Goal: Task Accomplishment & Management: Manage account settings

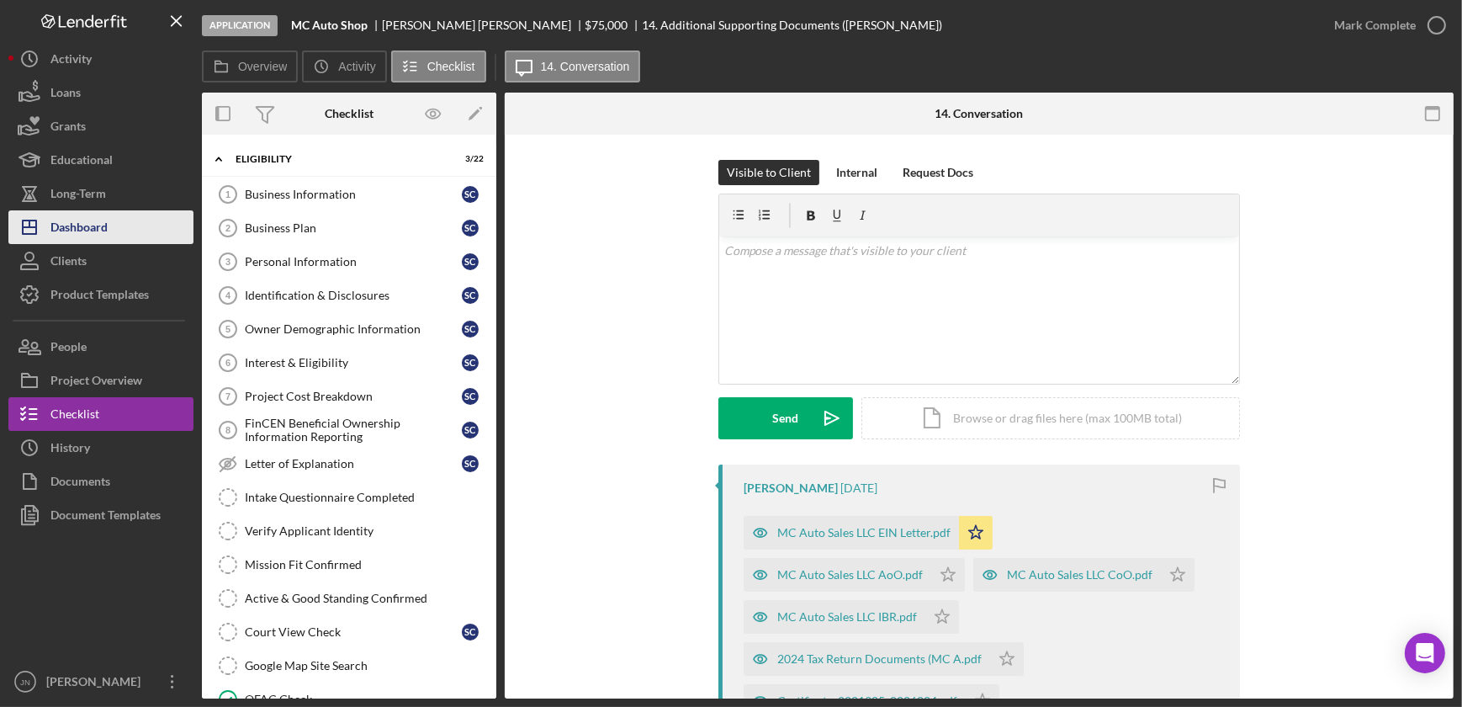
click at [85, 234] on div "Dashboard" at bounding box center [78, 229] width 57 height 38
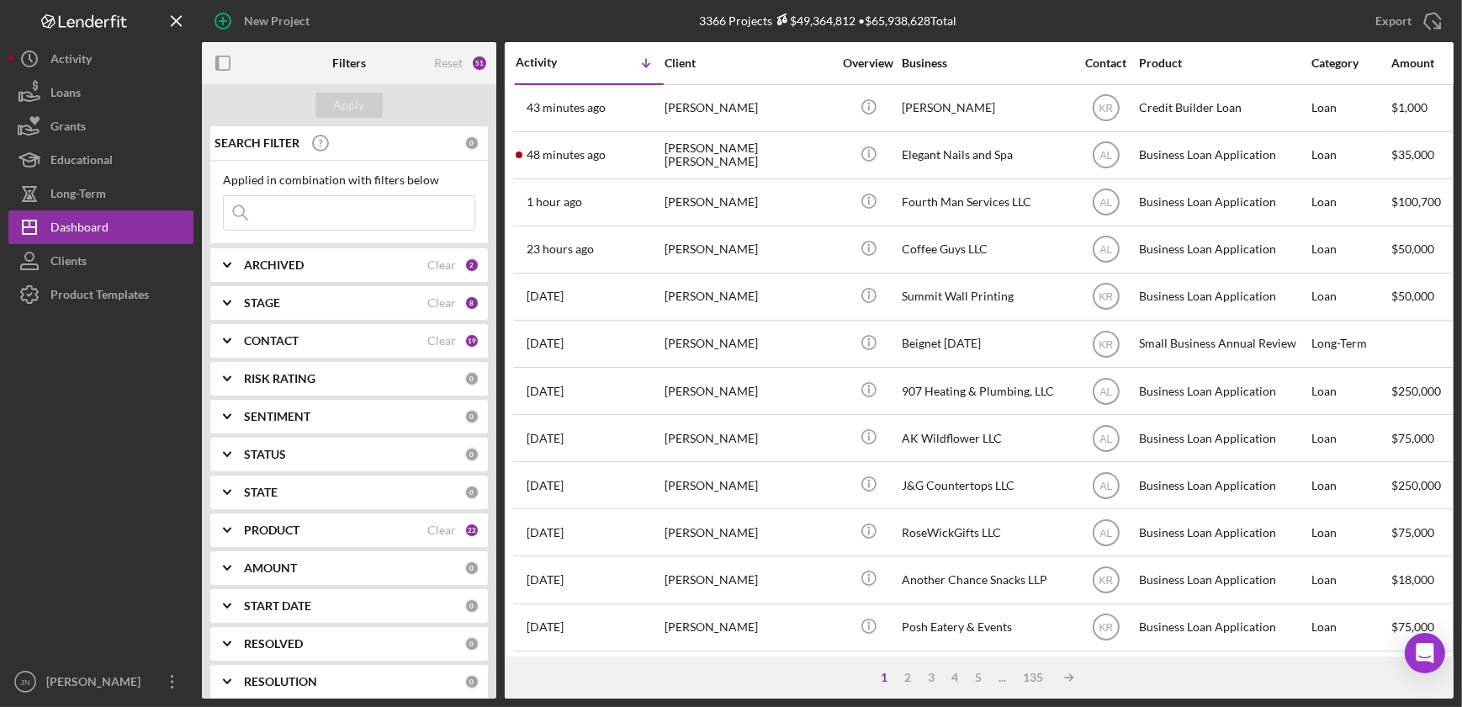
click at [272, 278] on div "ARCHIVED Clear 2" at bounding box center [362, 265] width 236 height 34
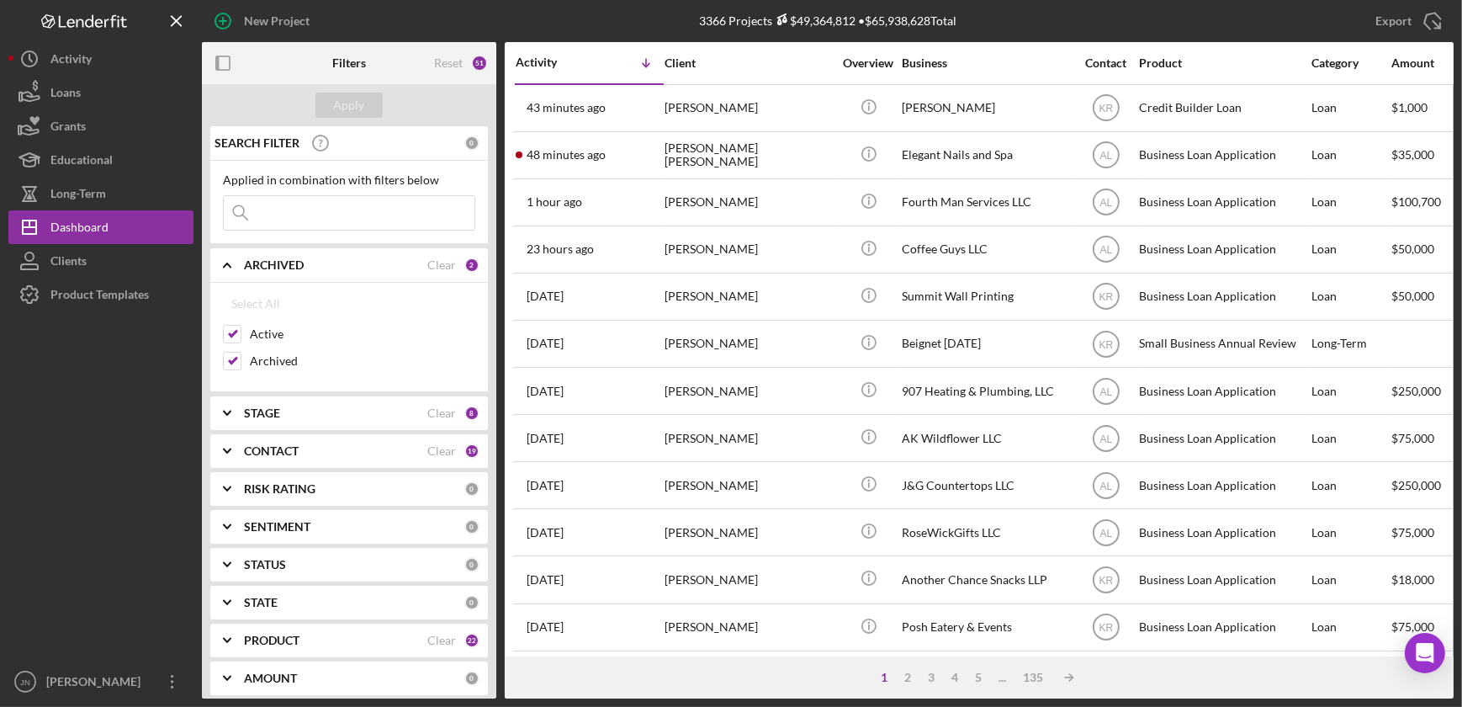
click at [297, 218] on input at bounding box center [349, 213] width 251 height 34
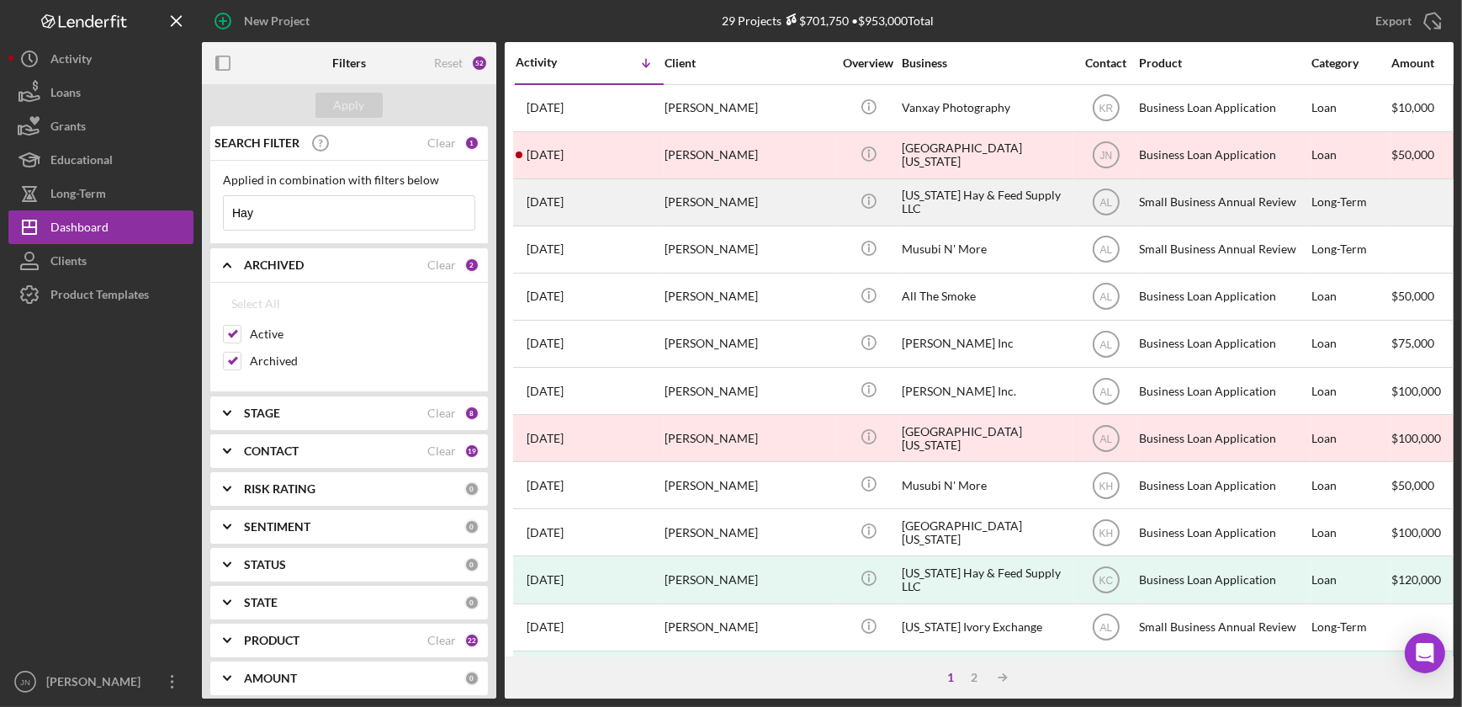
type input "Hay"
click at [735, 209] on div "[PERSON_NAME]" at bounding box center [749, 202] width 168 height 45
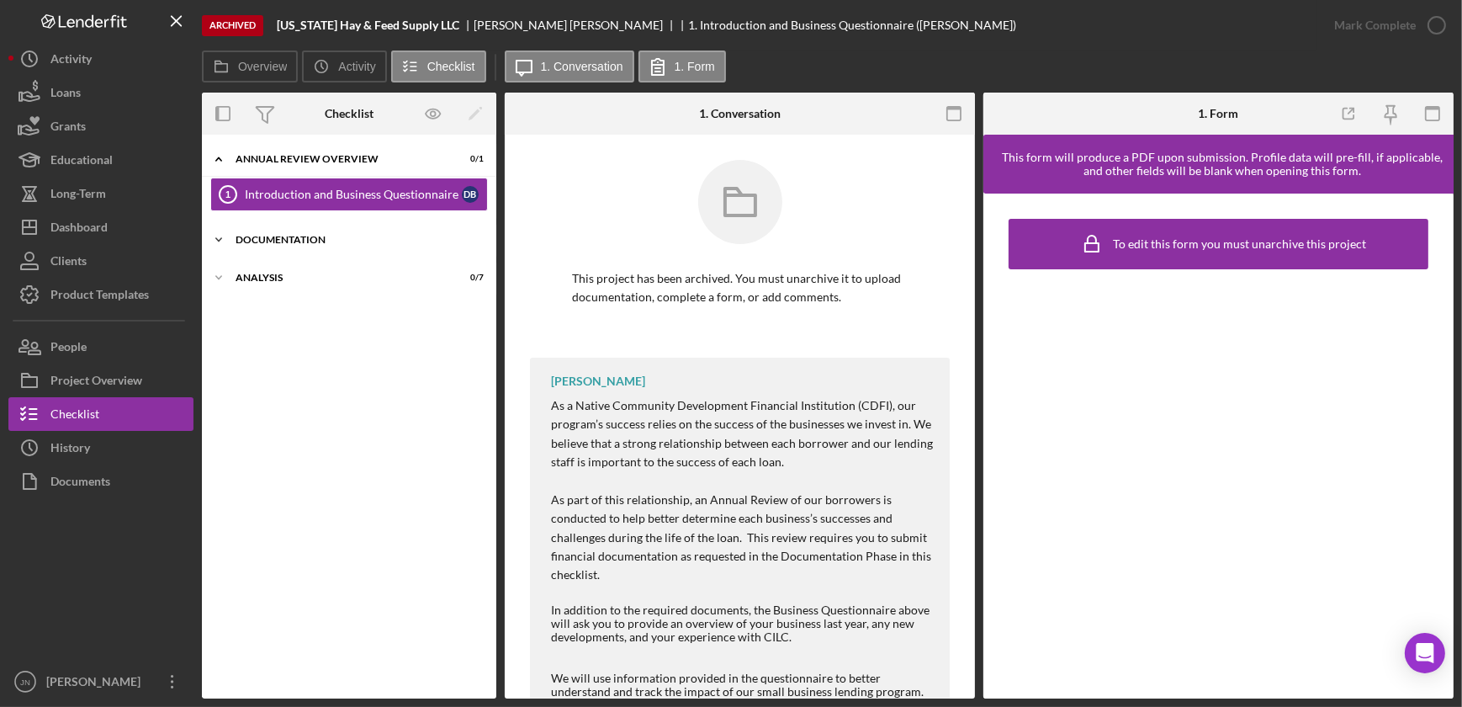
click at [269, 232] on div "Icon/Expander Documentation 0 / 3" at bounding box center [349, 240] width 295 height 34
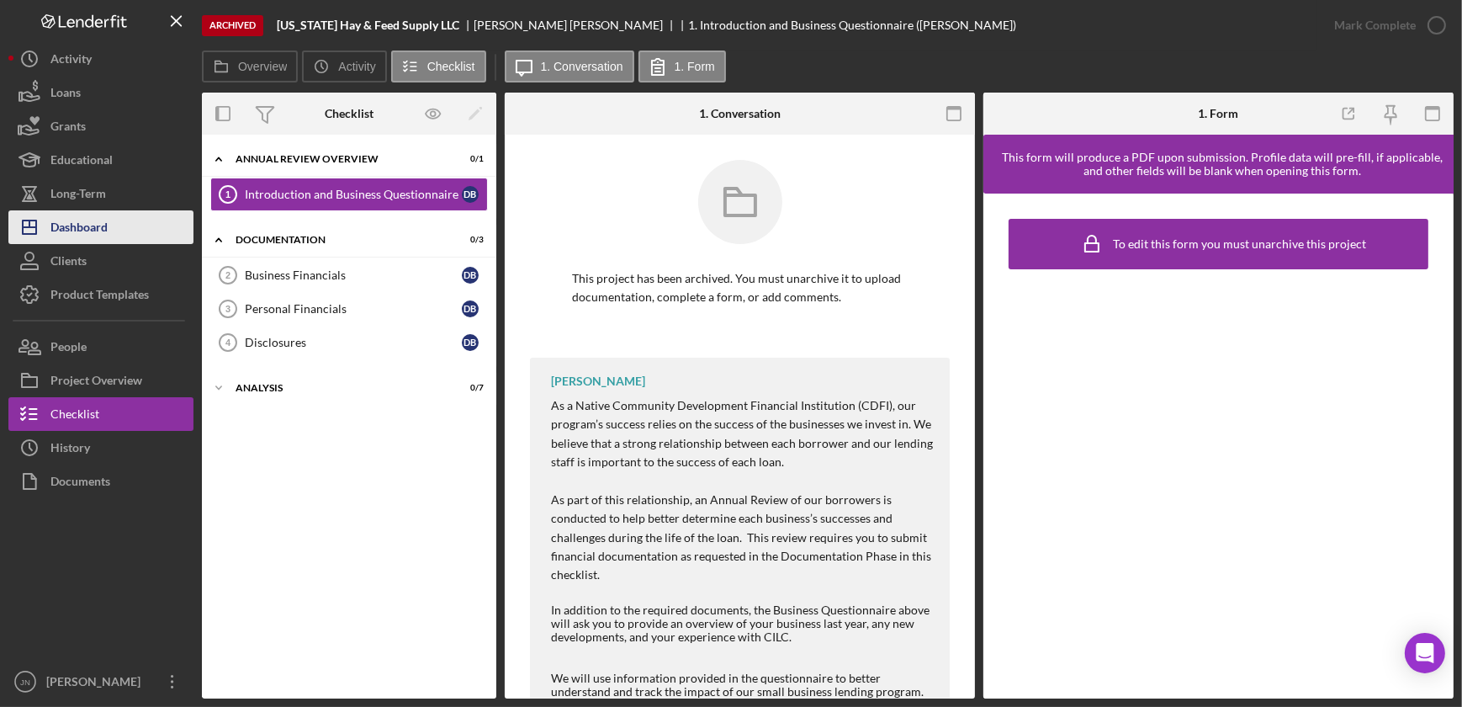
click at [105, 226] on div "Dashboard" at bounding box center [78, 229] width 57 height 38
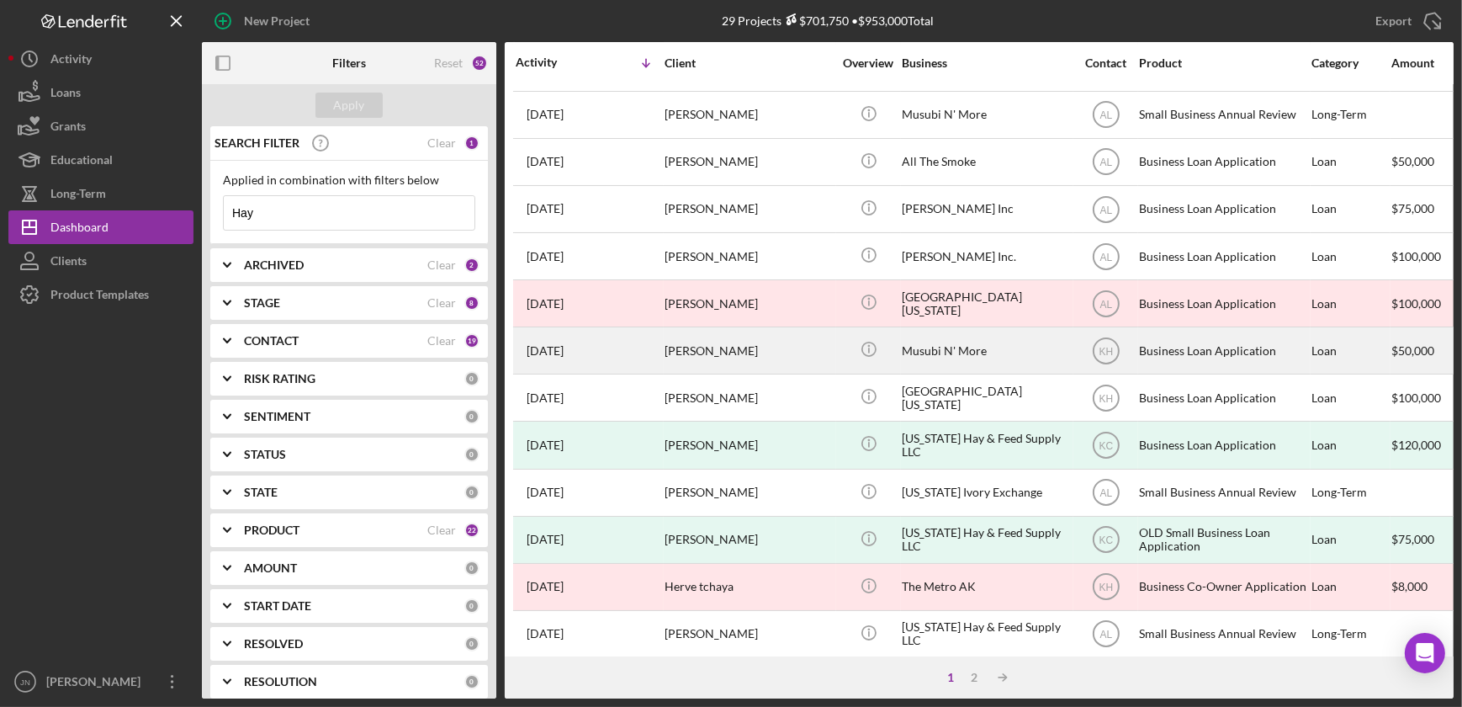
scroll to position [229, 0]
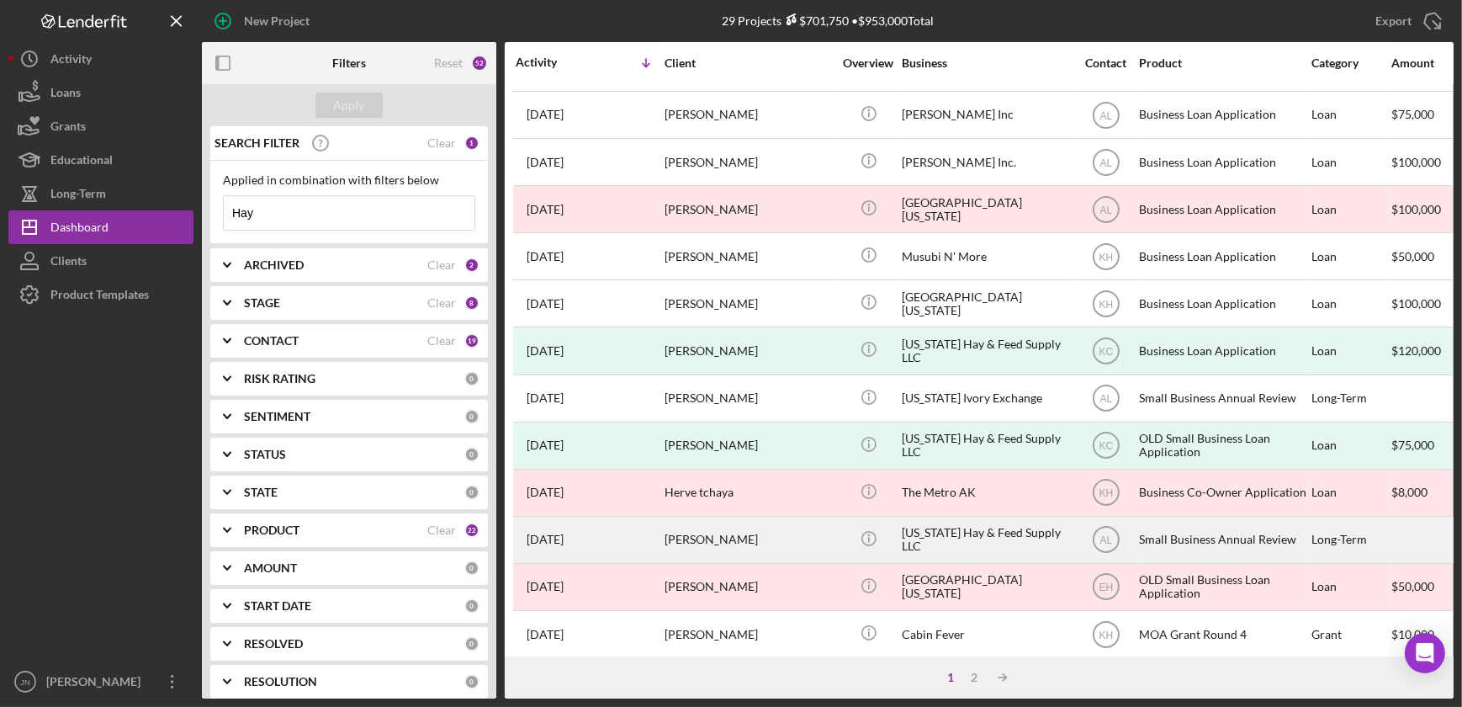
click at [717, 538] on div "[PERSON_NAME]" at bounding box center [749, 540] width 168 height 45
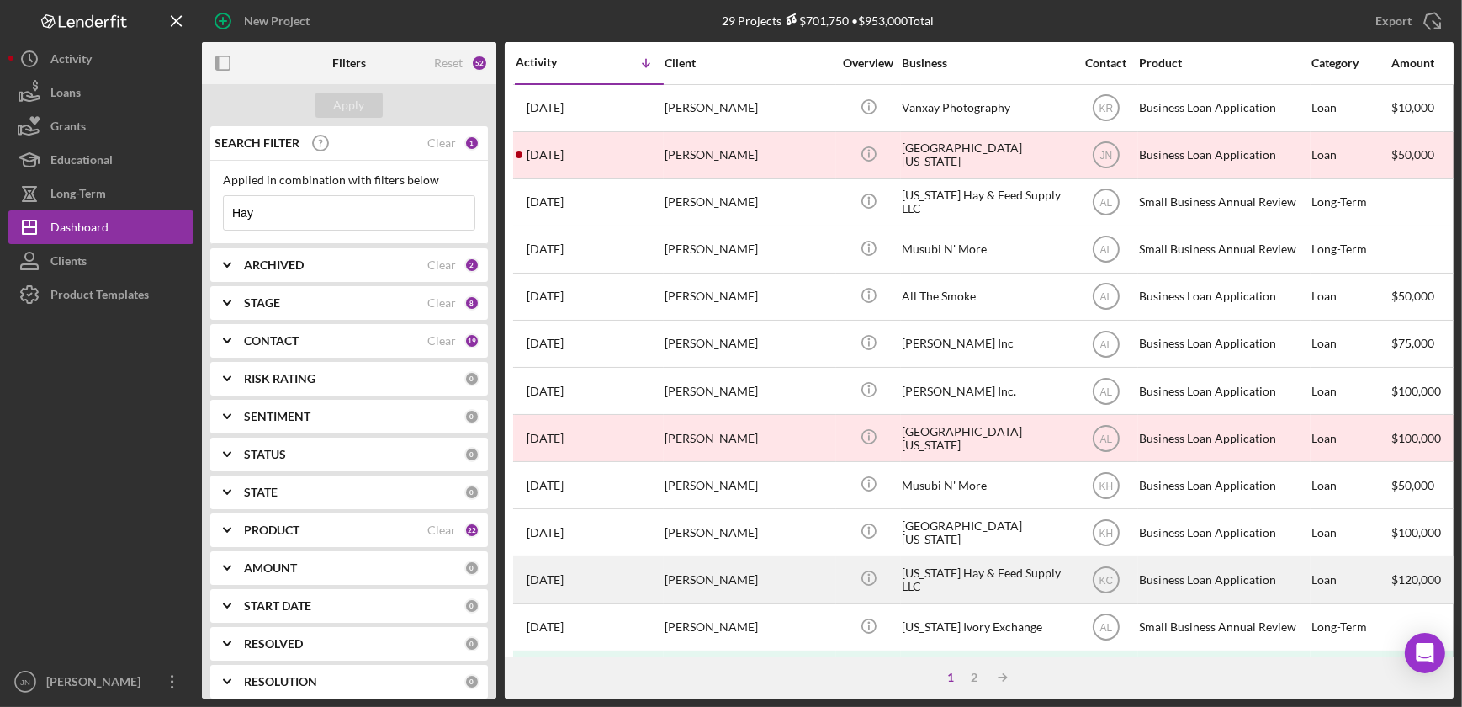
click at [695, 572] on div "[PERSON_NAME]" at bounding box center [749, 579] width 168 height 45
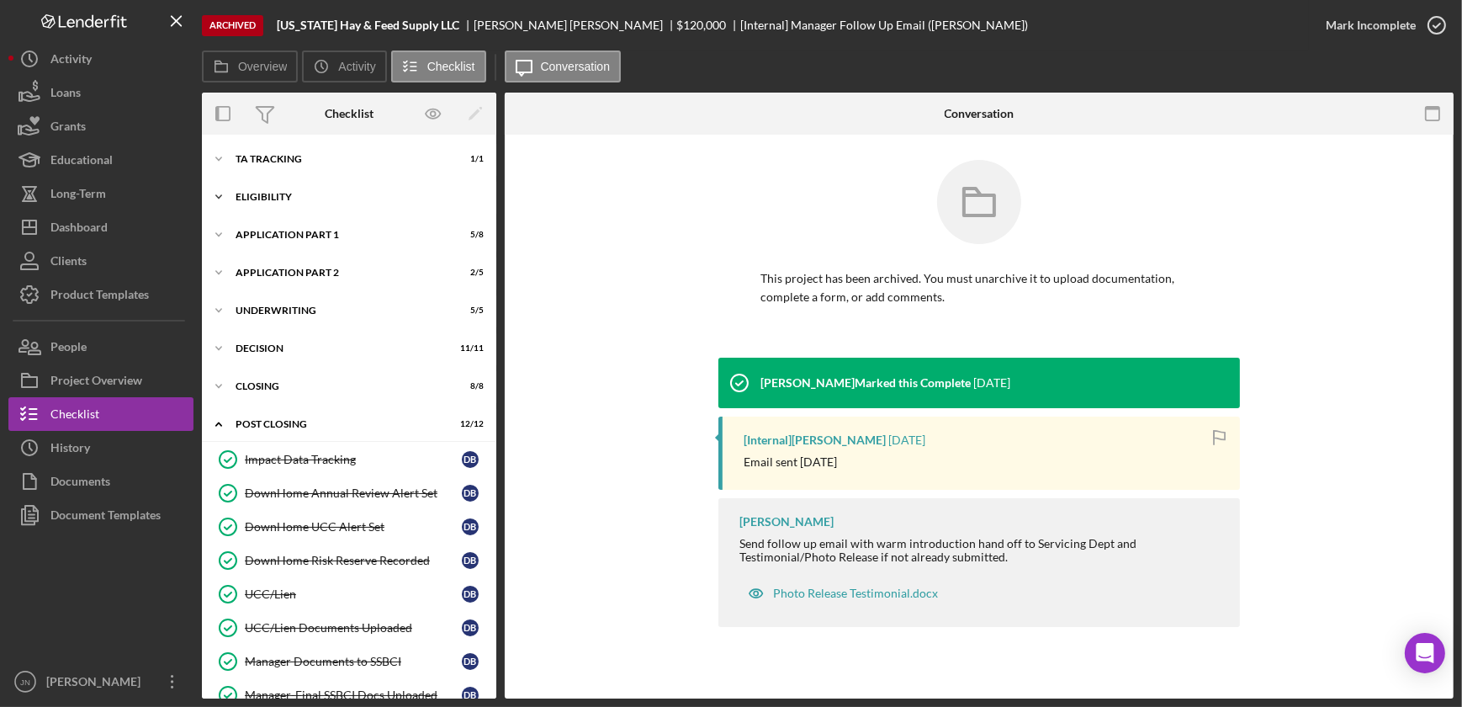
click at [266, 197] on div "Eligibility" at bounding box center [356, 197] width 240 height 10
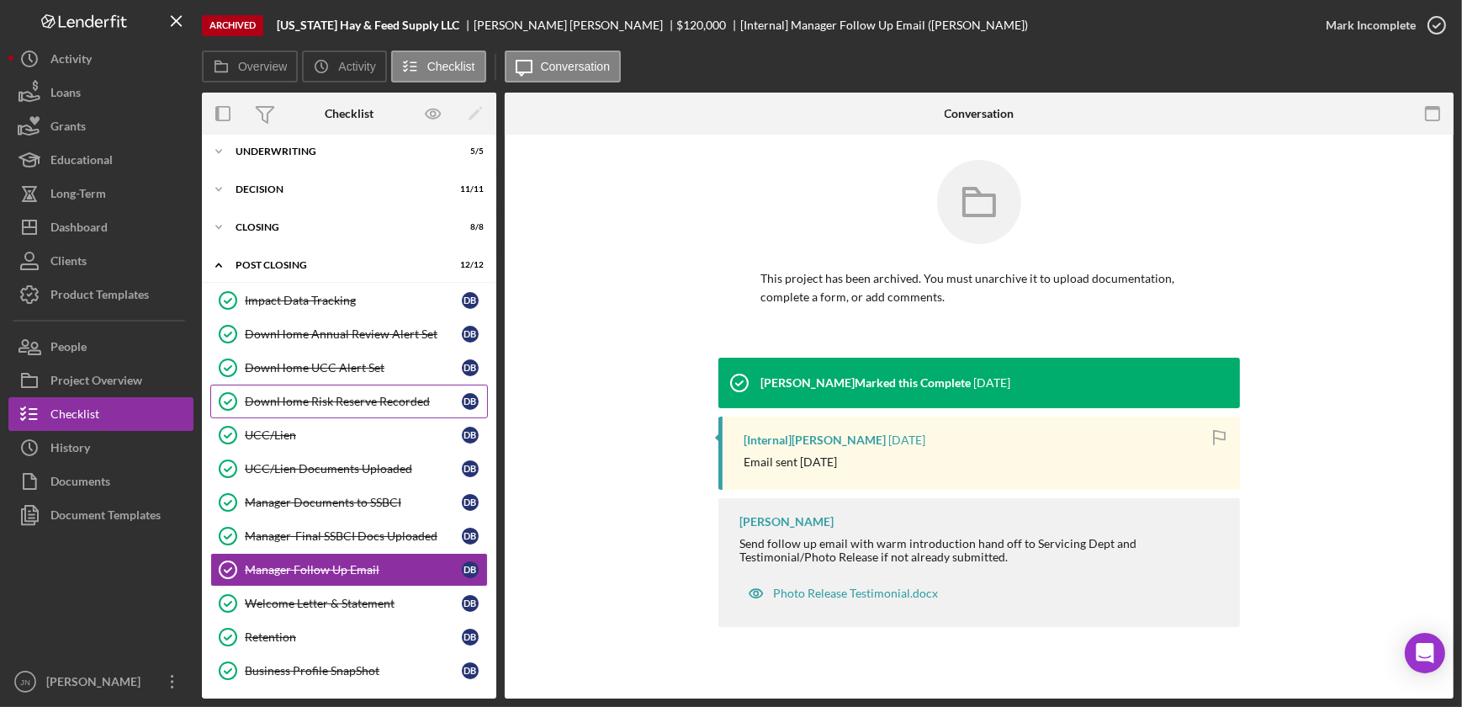
scroll to position [698, 0]
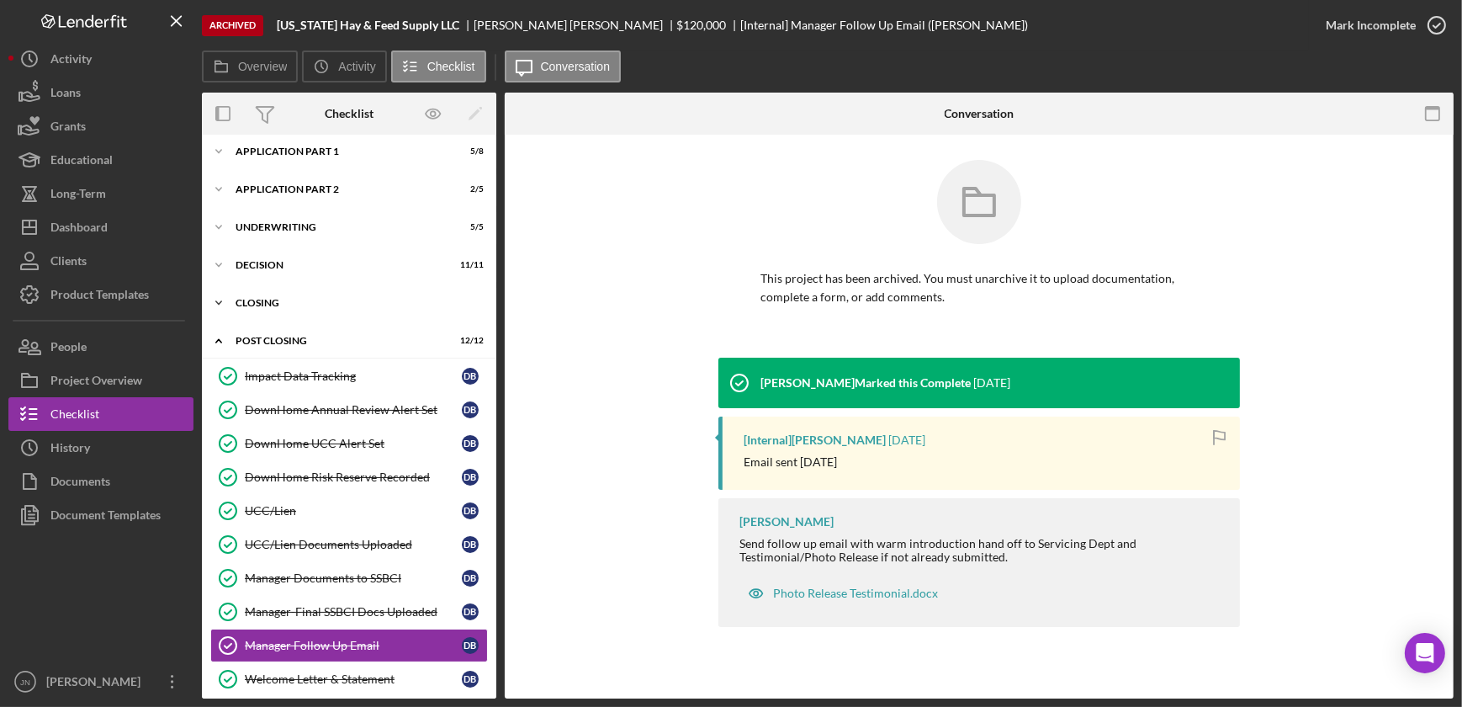
click at [261, 298] on div "Closing" at bounding box center [356, 303] width 240 height 10
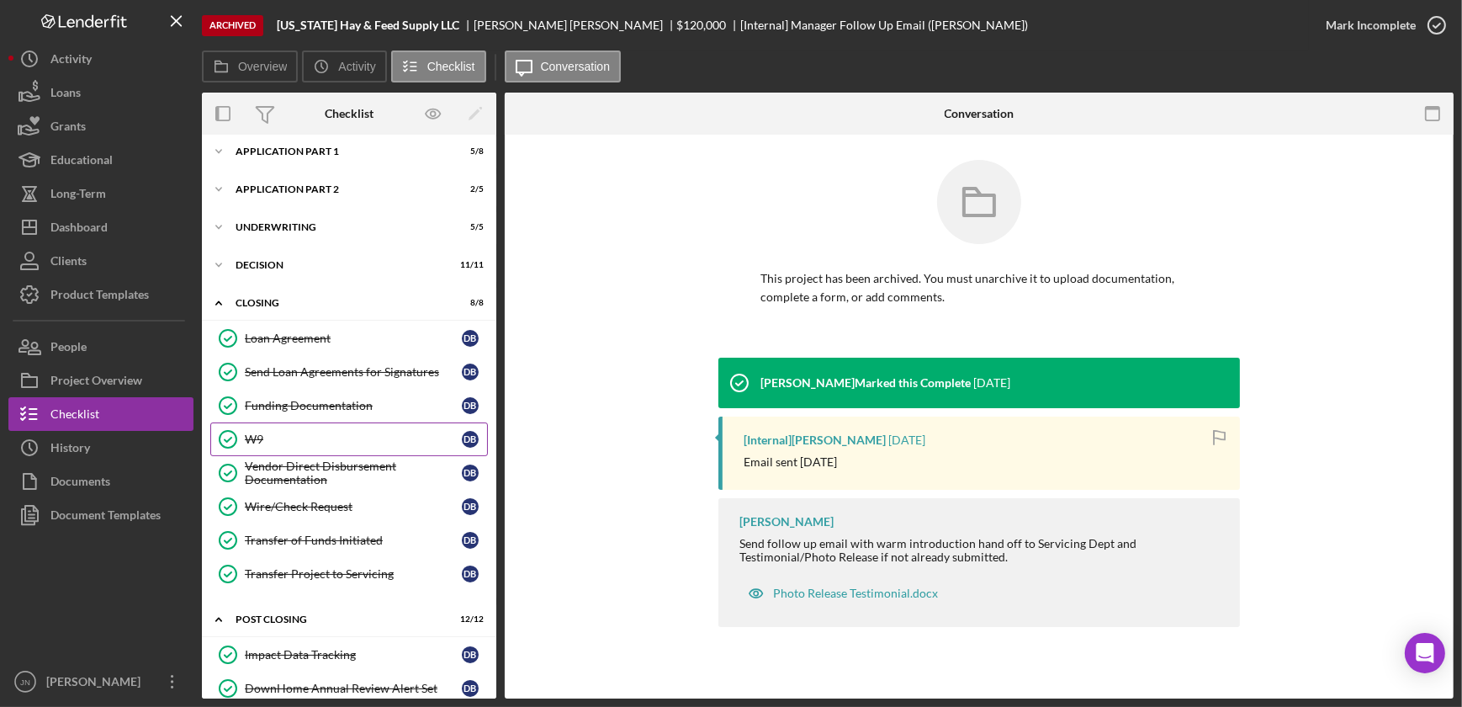
click at [277, 440] on div "W9" at bounding box center [353, 439] width 217 height 13
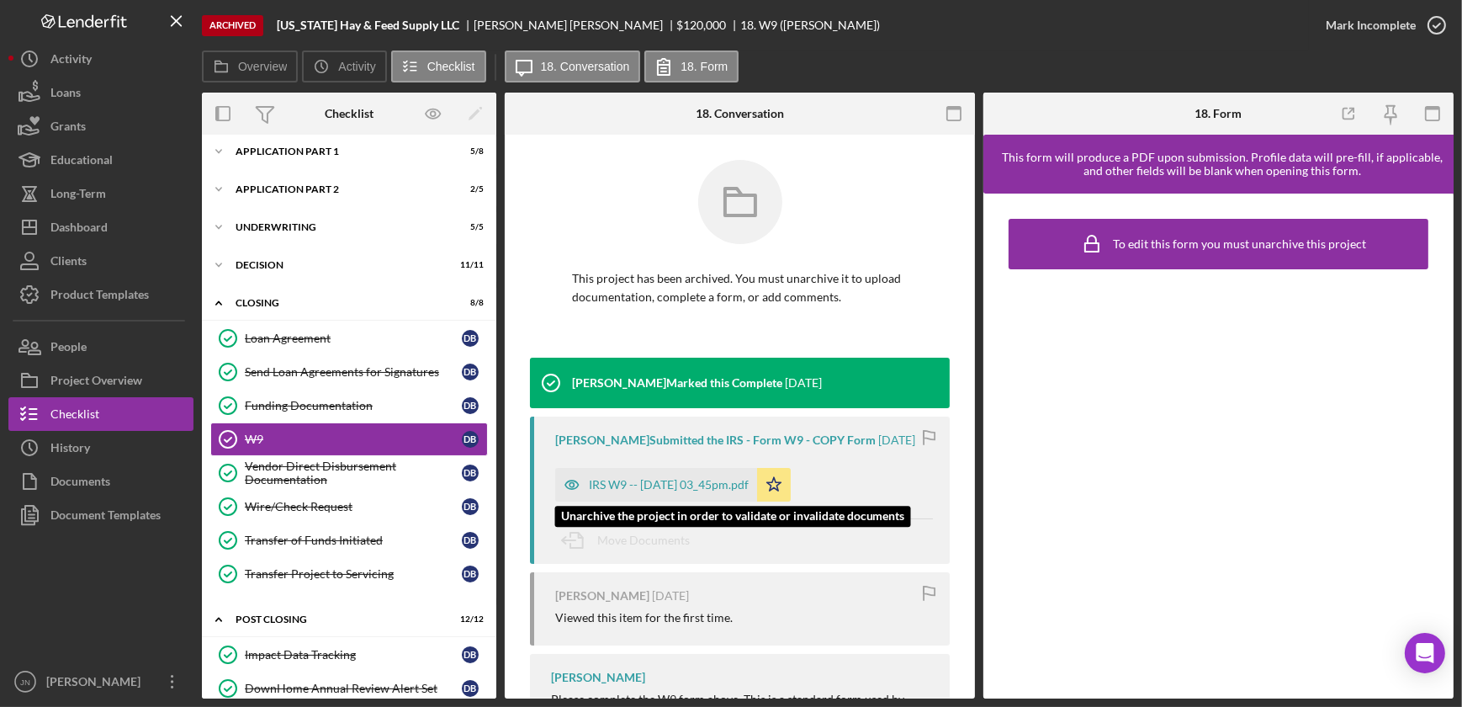
click at [687, 475] on div "IRS W9 -- 2023-06-16 03_45pm.pdf" at bounding box center [656, 485] width 202 height 34
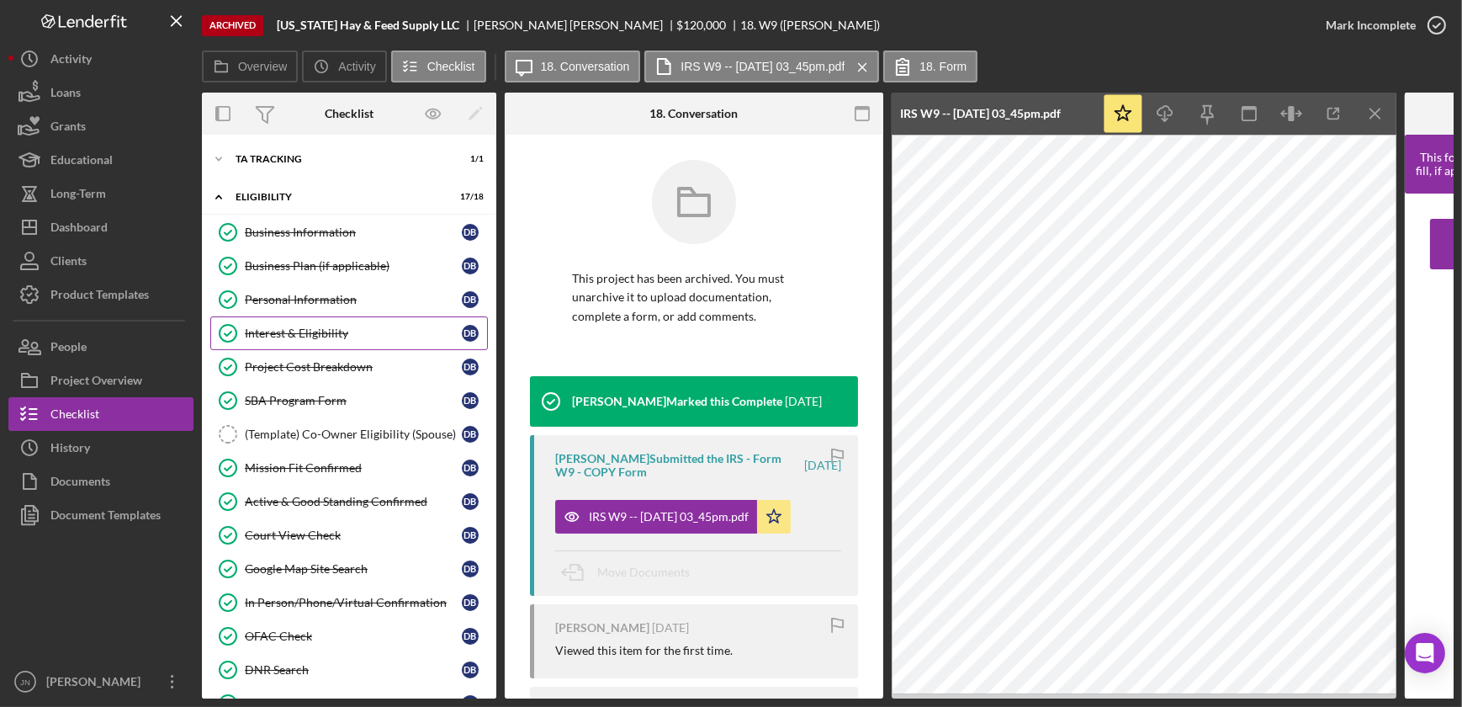
click at [280, 326] on div "Interest & Eligibility" at bounding box center [353, 332] width 217 height 13
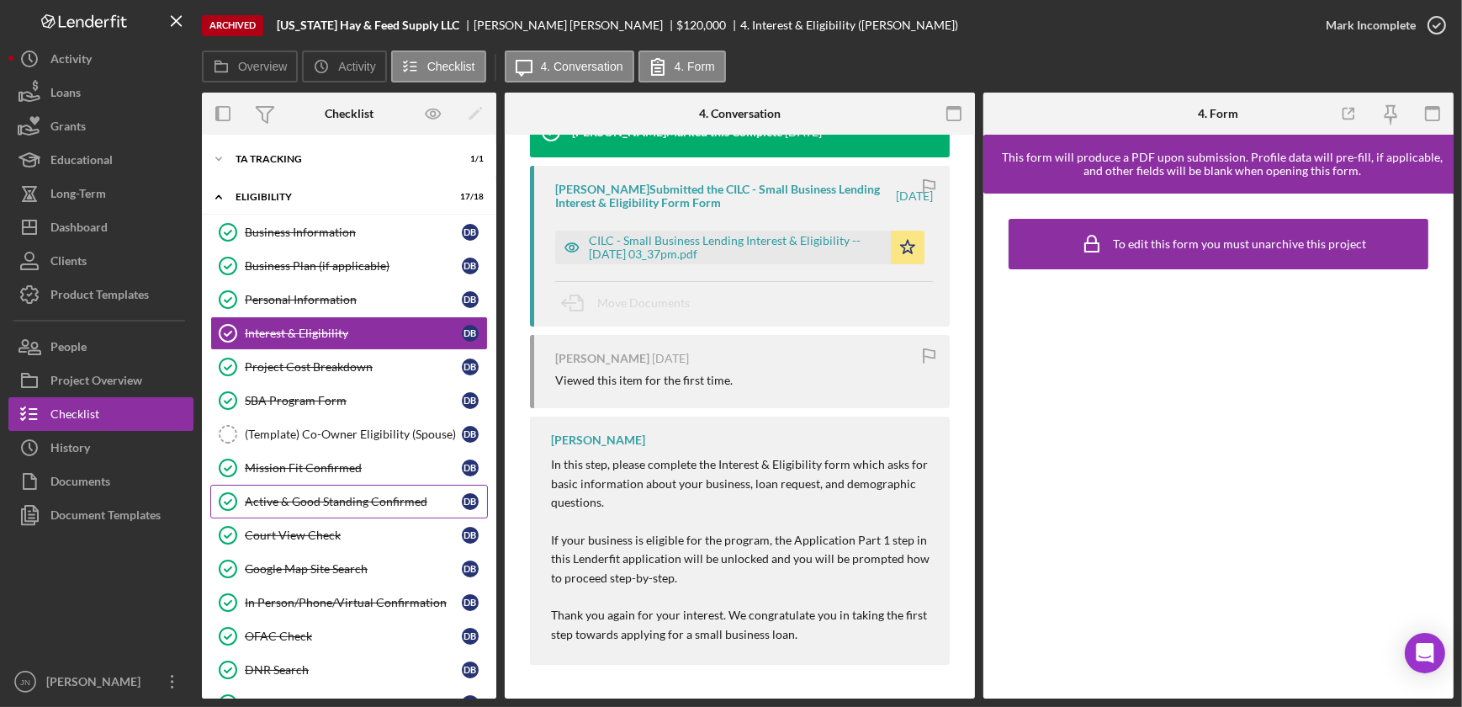
click at [314, 495] on div "Active & Good Standing Confirmed" at bounding box center [353, 501] width 217 height 13
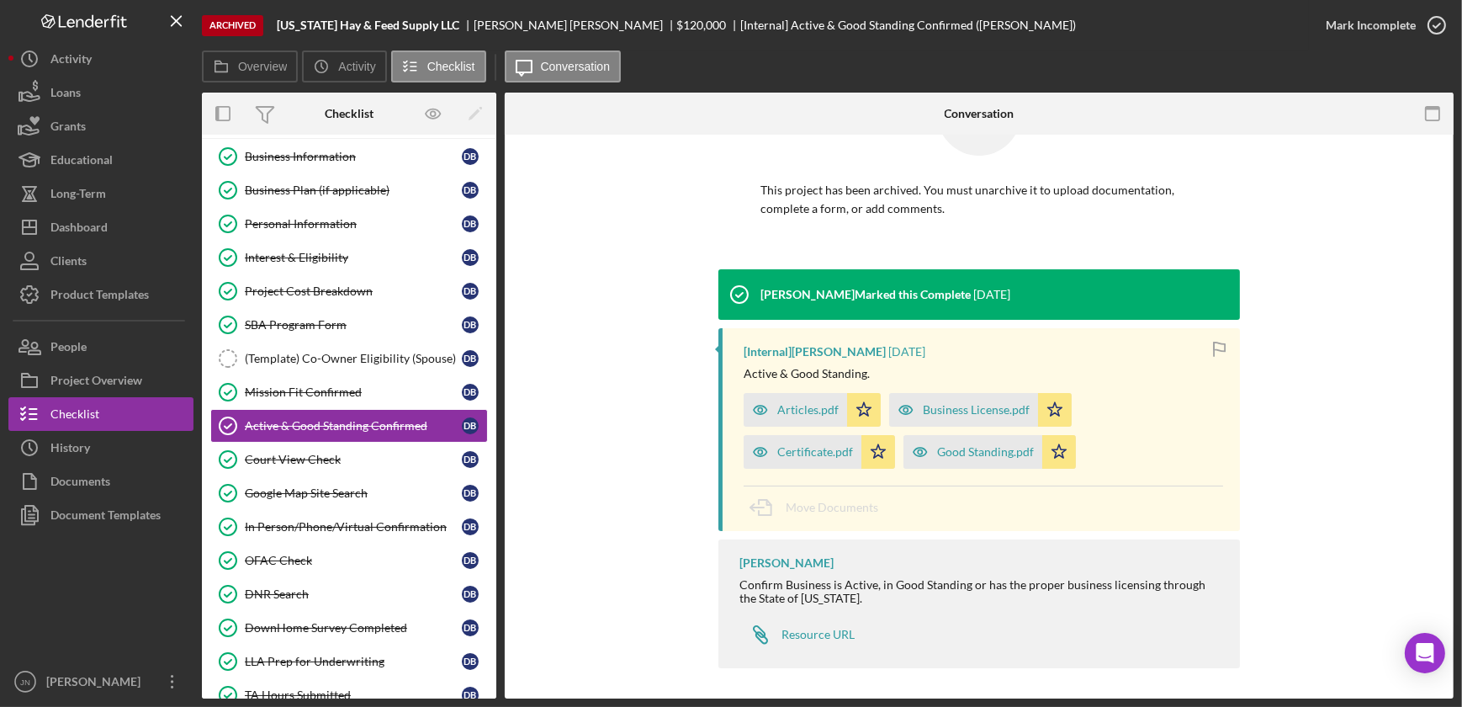
scroll to position [93, 0]
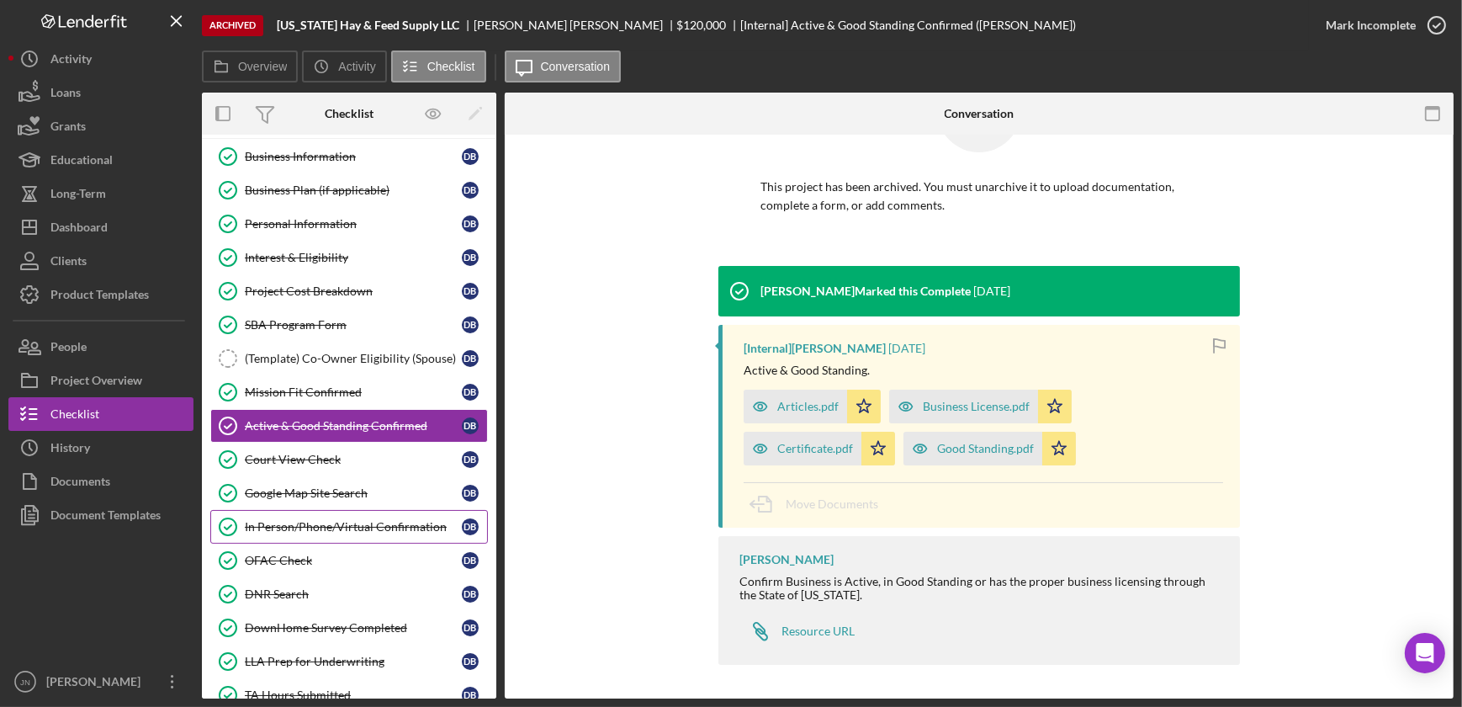
click at [320, 528] on div "In Person/Phone/Virtual Confirmation" at bounding box center [353, 526] width 217 height 13
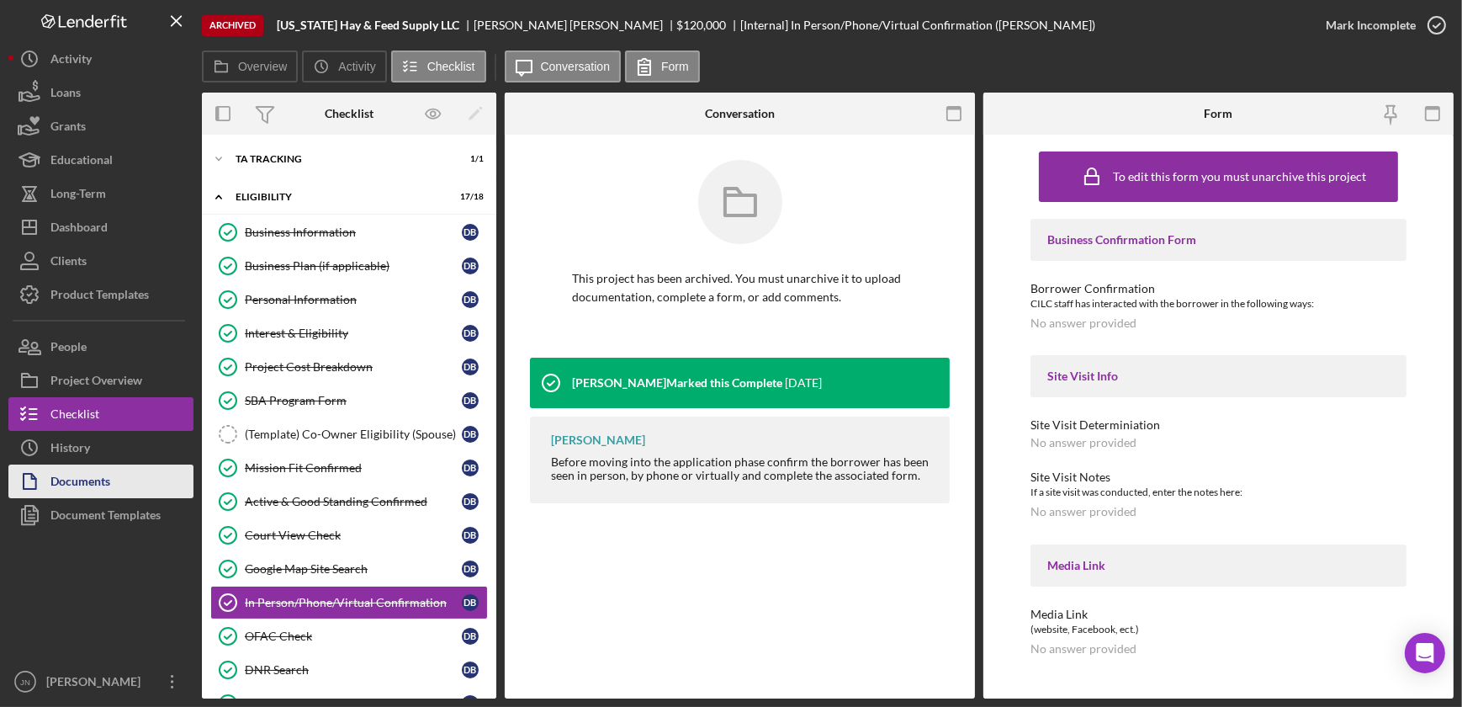
click at [92, 470] on div "Documents" at bounding box center [80, 483] width 60 height 38
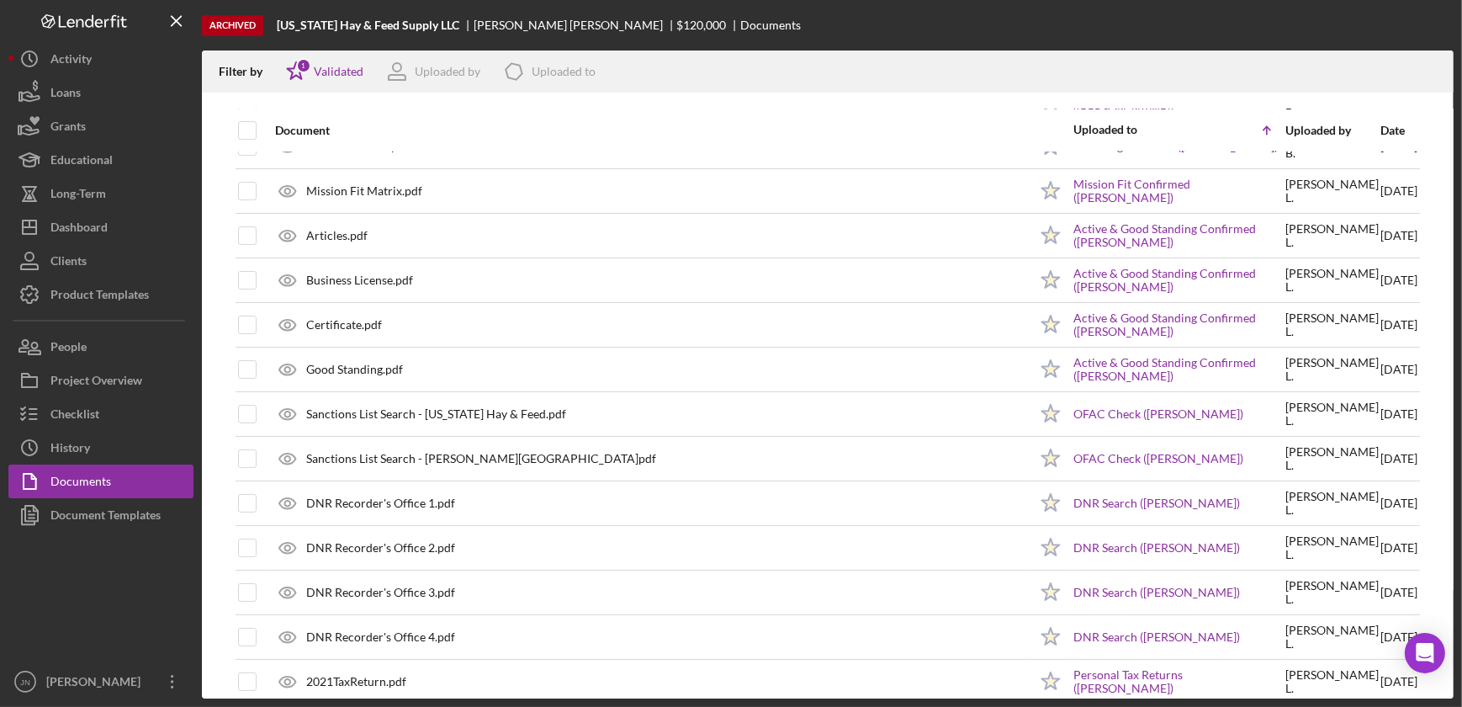
scroll to position [142, 0]
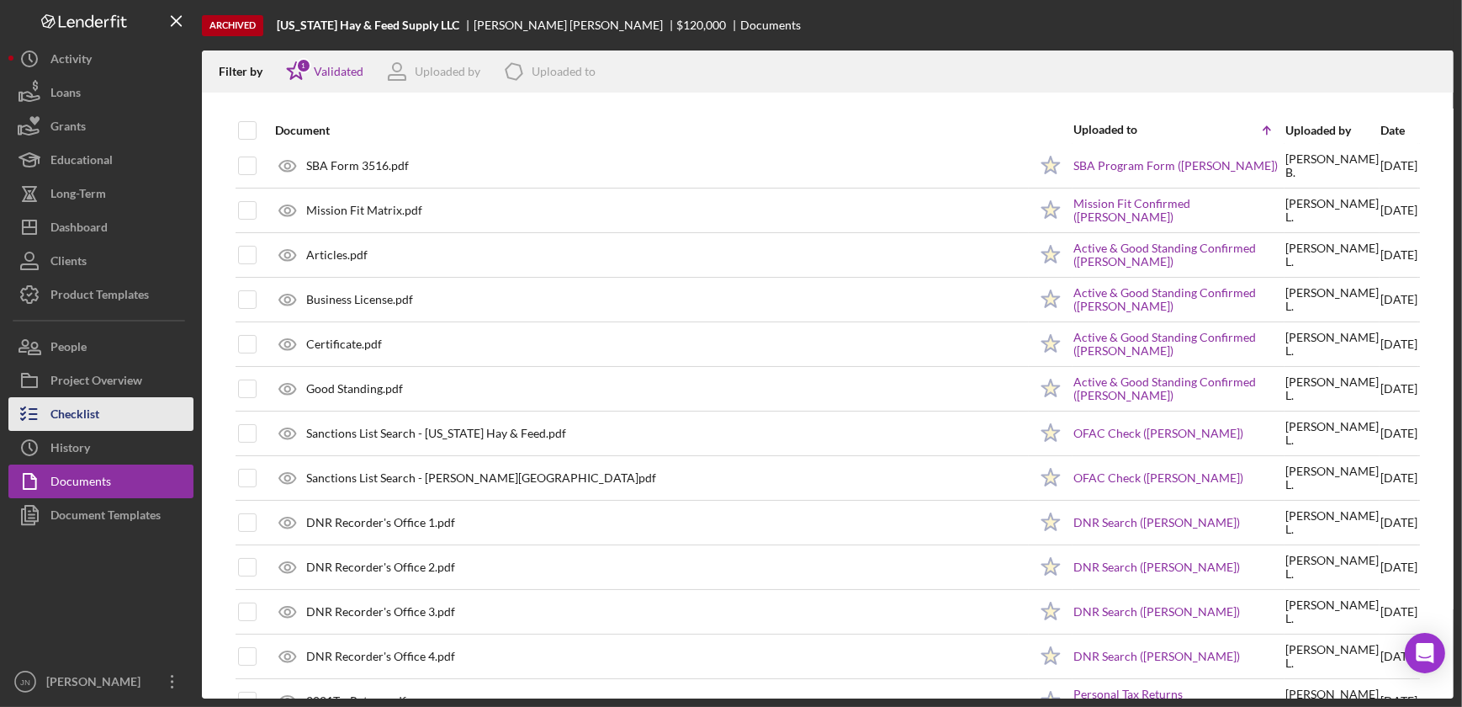
click at [118, 412] on button "Checklist" at bounding box center [100, 414] width 185 height 34
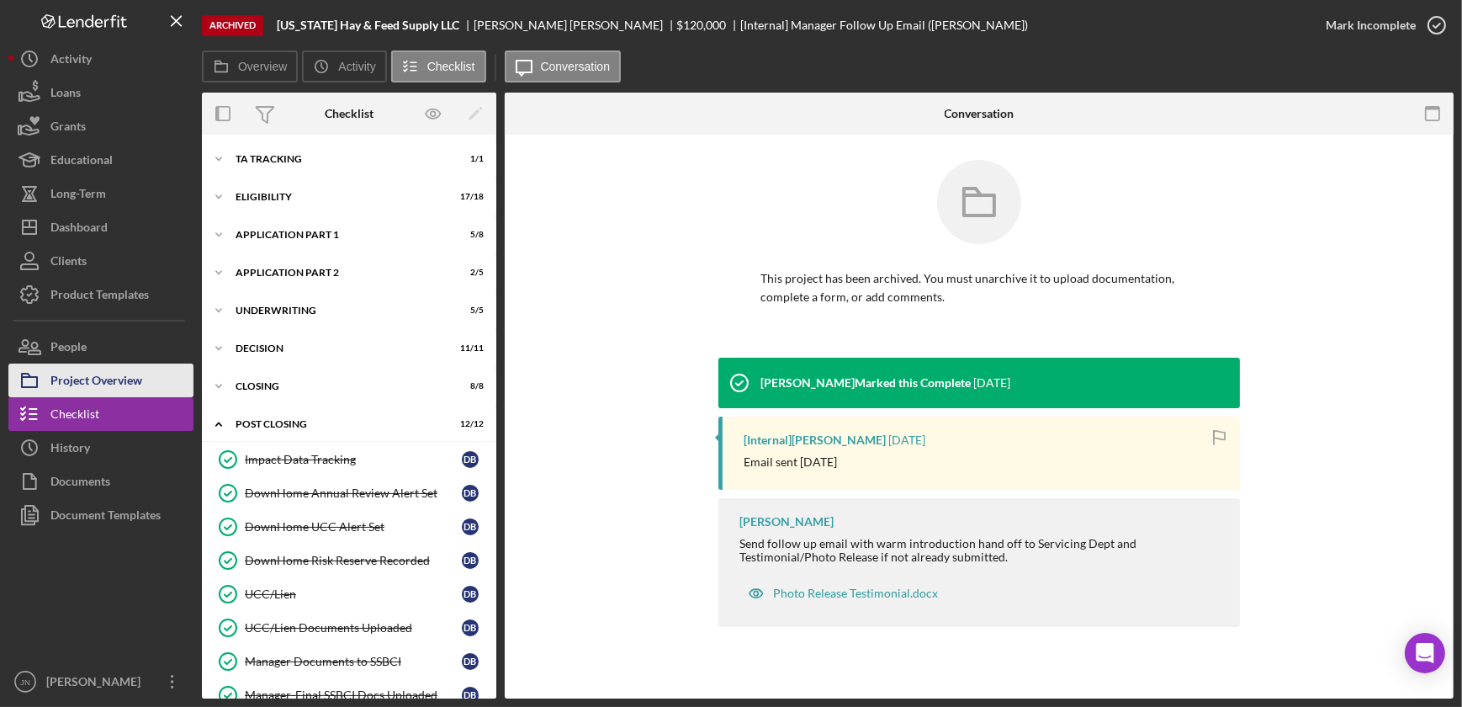
click at [81, 364] on div "Project Overview" at bounding box center [96, 383] width 92 height 38
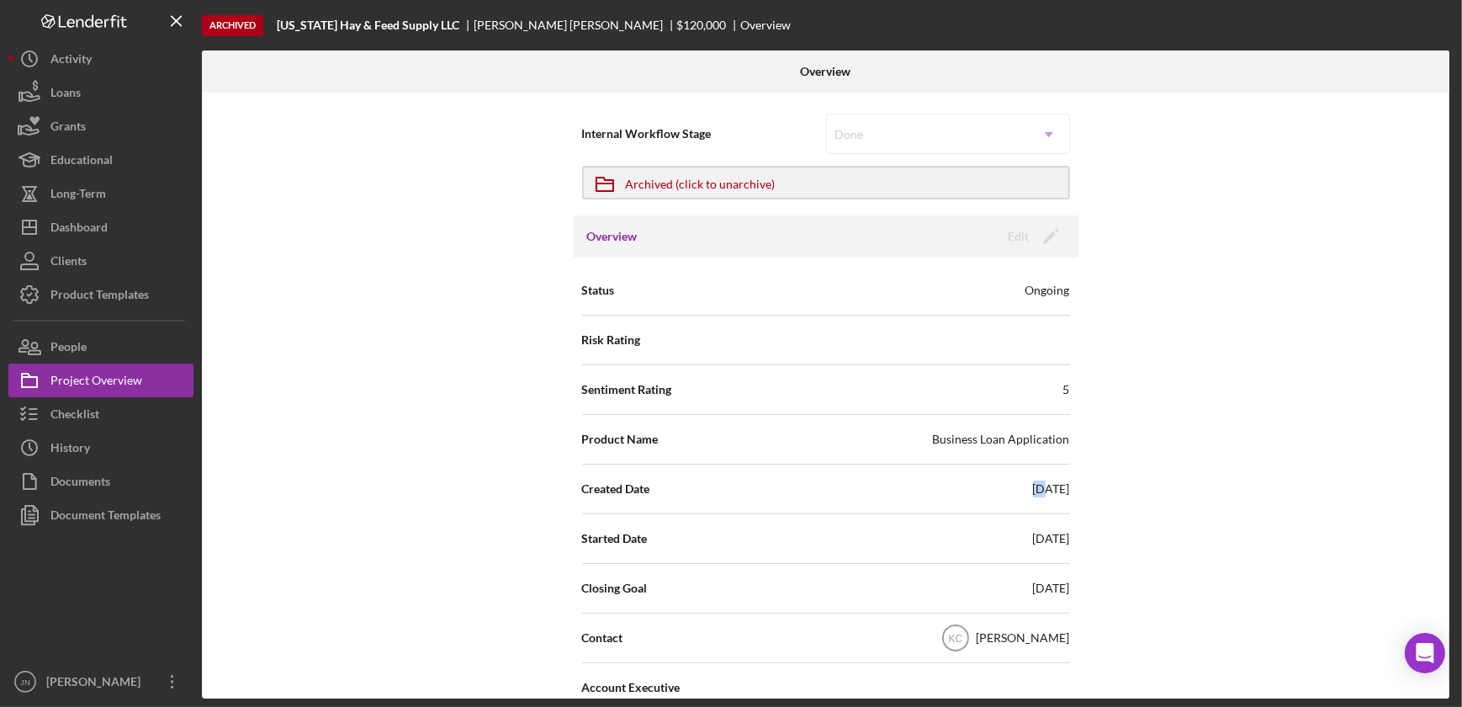
drag, startPoint x: 1018, startPoint y: 487, endPoint x: 995, endPoint y: 488, distance: 23.6
click at [995, 488] on div "Created Date 05/02/2023" at bounding box center [826, 489] width 488 height 42
drag, startPoint x: 995, startPoint y: 488, endPoint x: 1028, endPoint y: 504, distance: 37.3
click at [1028, 504] on div "Created Date 05/02/2023" at bounding box center [826, 489] width 488 height 42
click at [1013, 496] on div "Created Date 05/02/2023" at bounding box center [826, 489] width 488 height 42
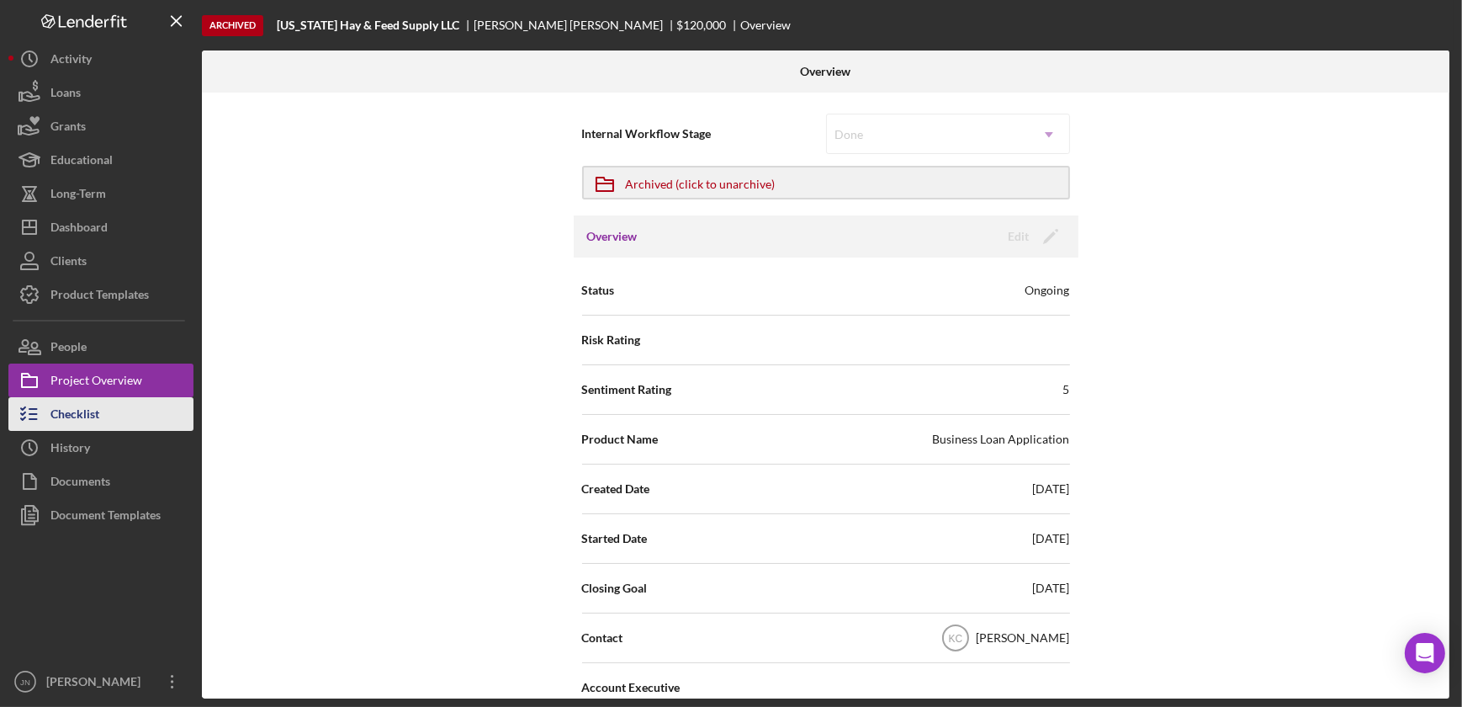
click at [118, 408] on button "Checklist" at bounding box center [100, 414] width 185 height 34
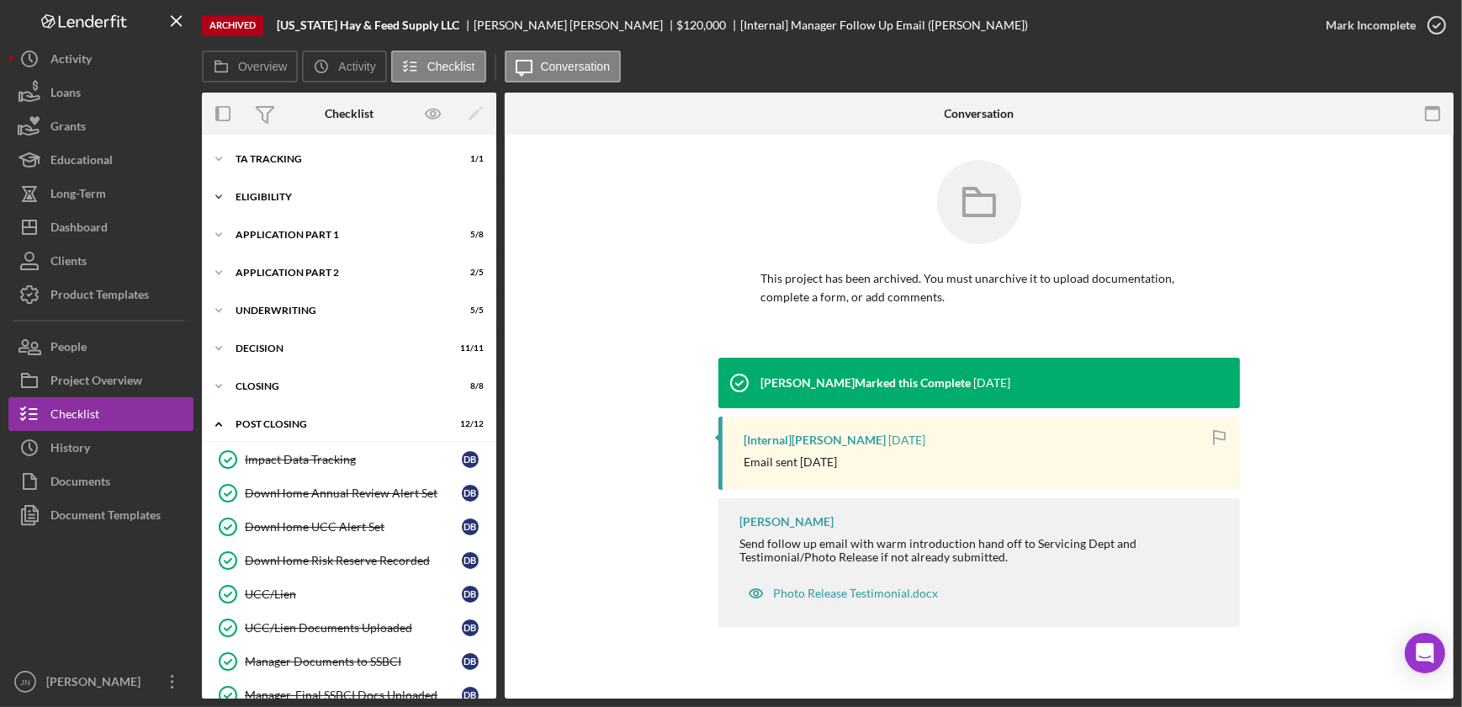
click at [262, 207] on div "Icon/Expander Eligibility 17 / 18" at bounding box center [349, 197] width 295 height 34
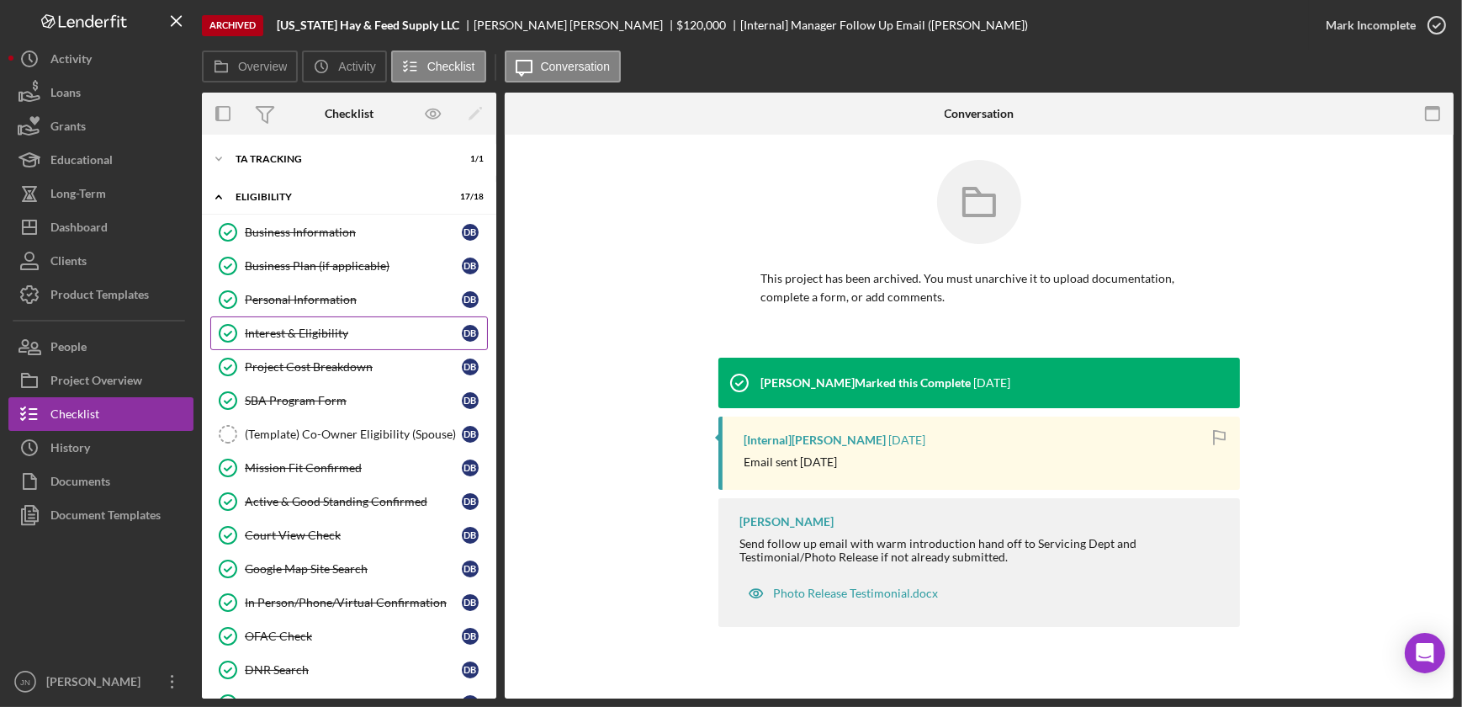
click at [344, 326] on div "Interest & Eligibility" at bounding box center [353, 332] width 217 height 13
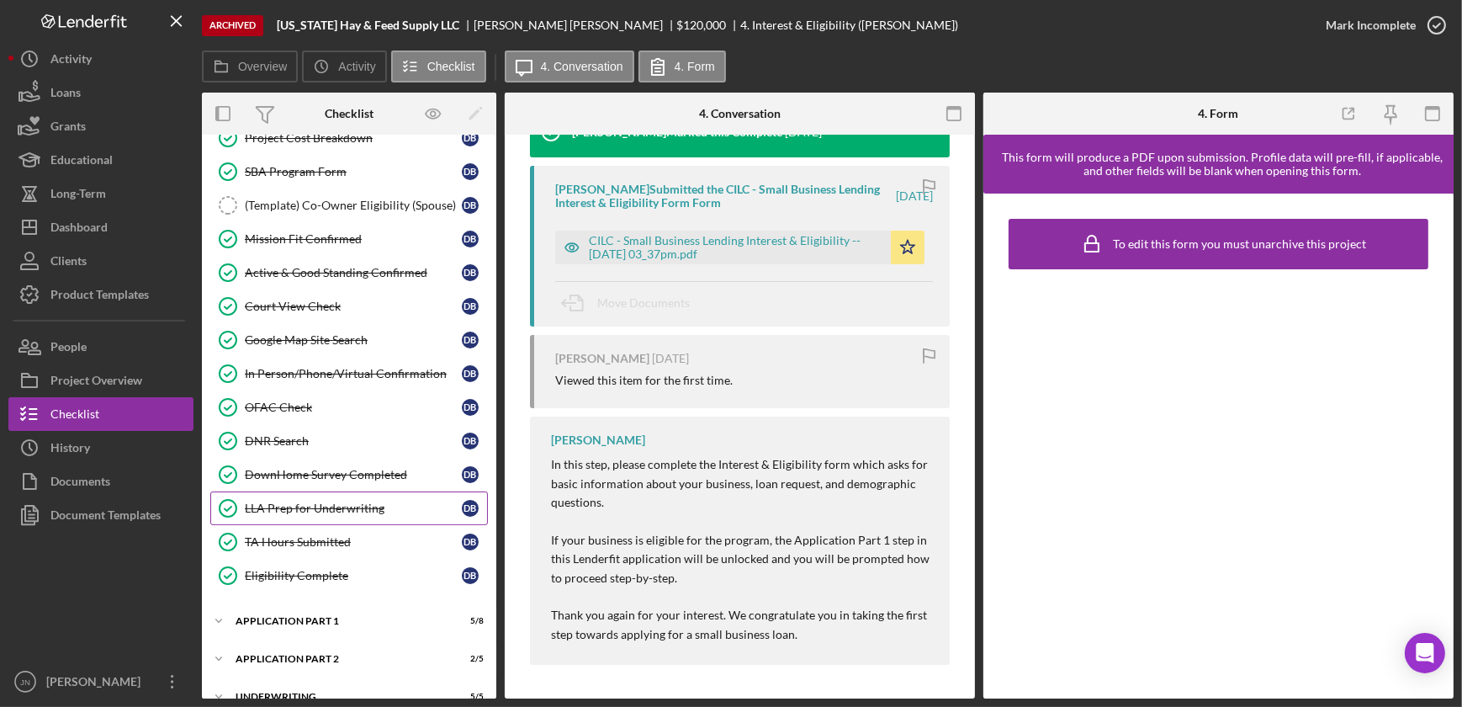
scroll to position [305, 0]
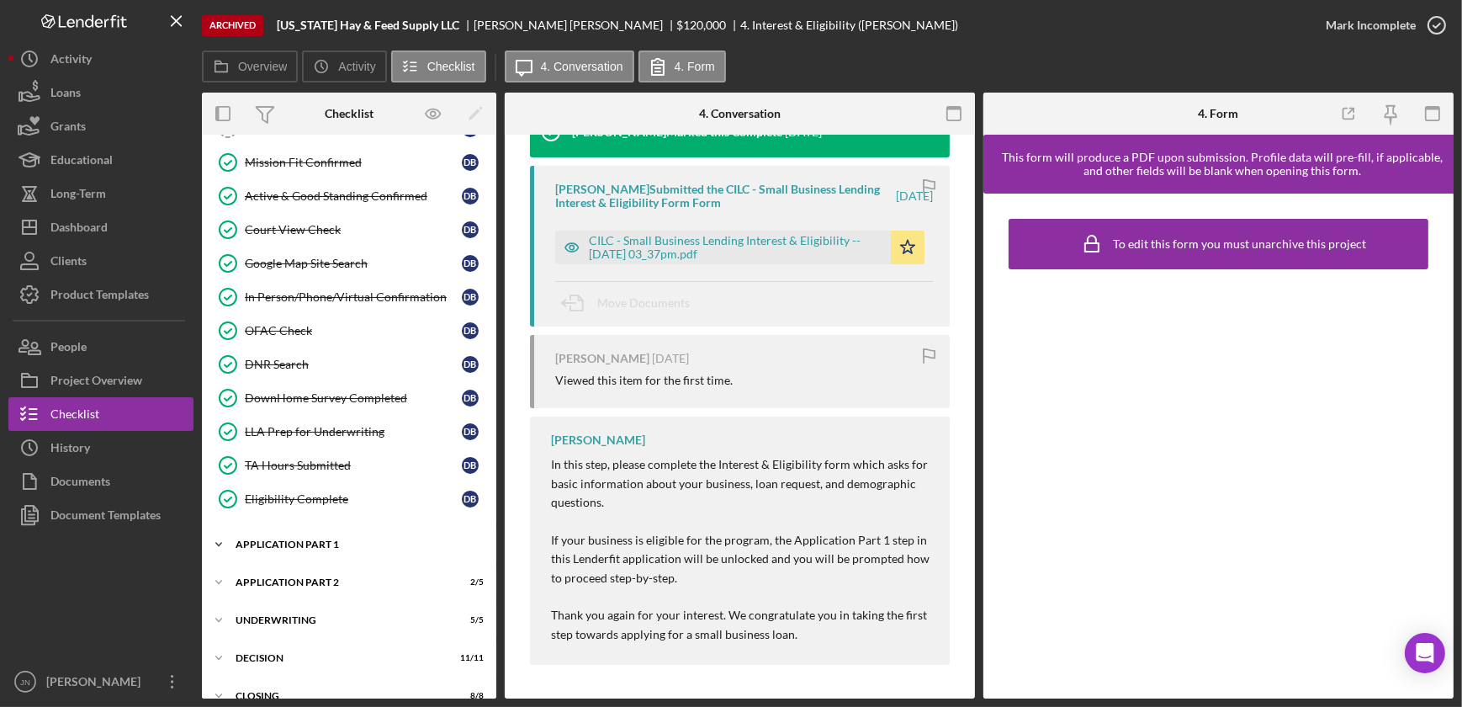
click at [320, 540] on div "Application Part 1" at bounding box center [356, 544] width 240 height 10
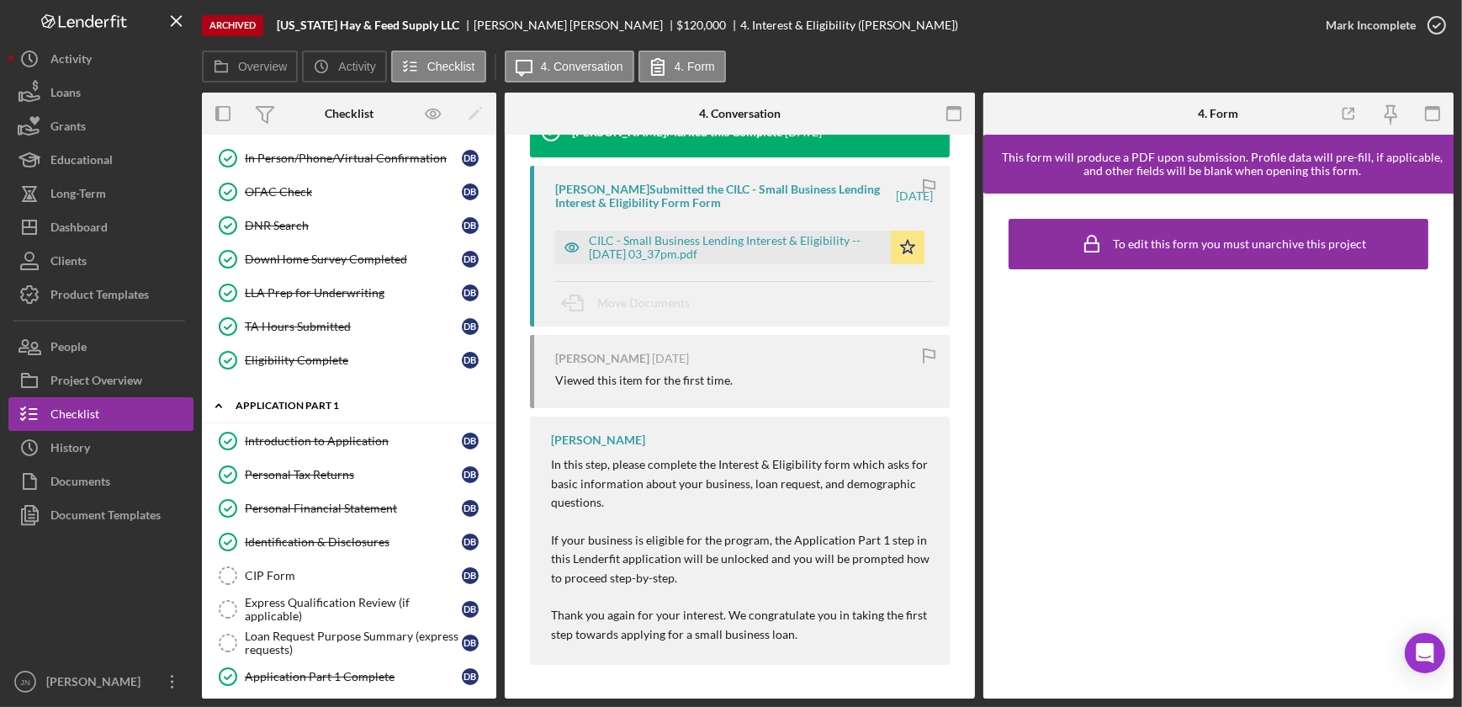
scroll to position [459, 0]
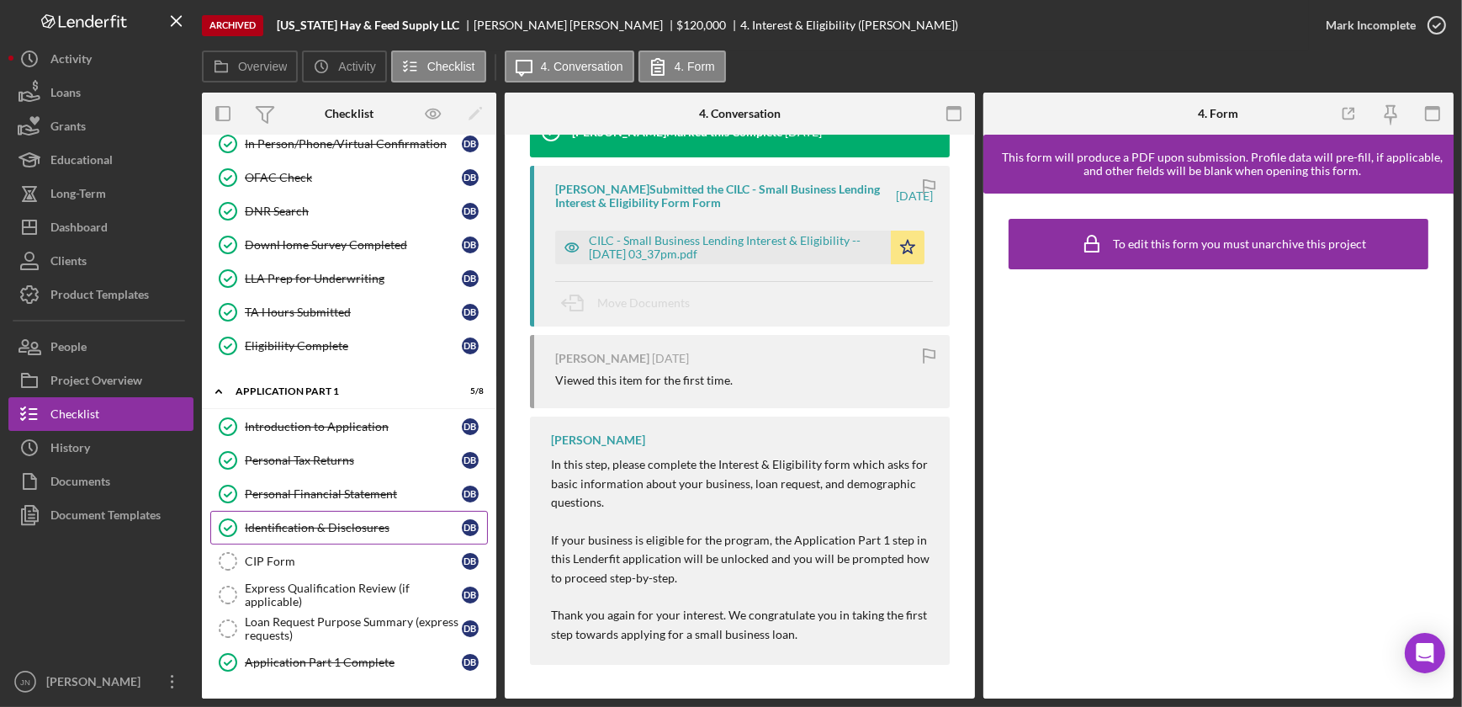
click at [326, 521] on div "Identification & Disclosures" at bounding box center [353, 527] width 217 height 13
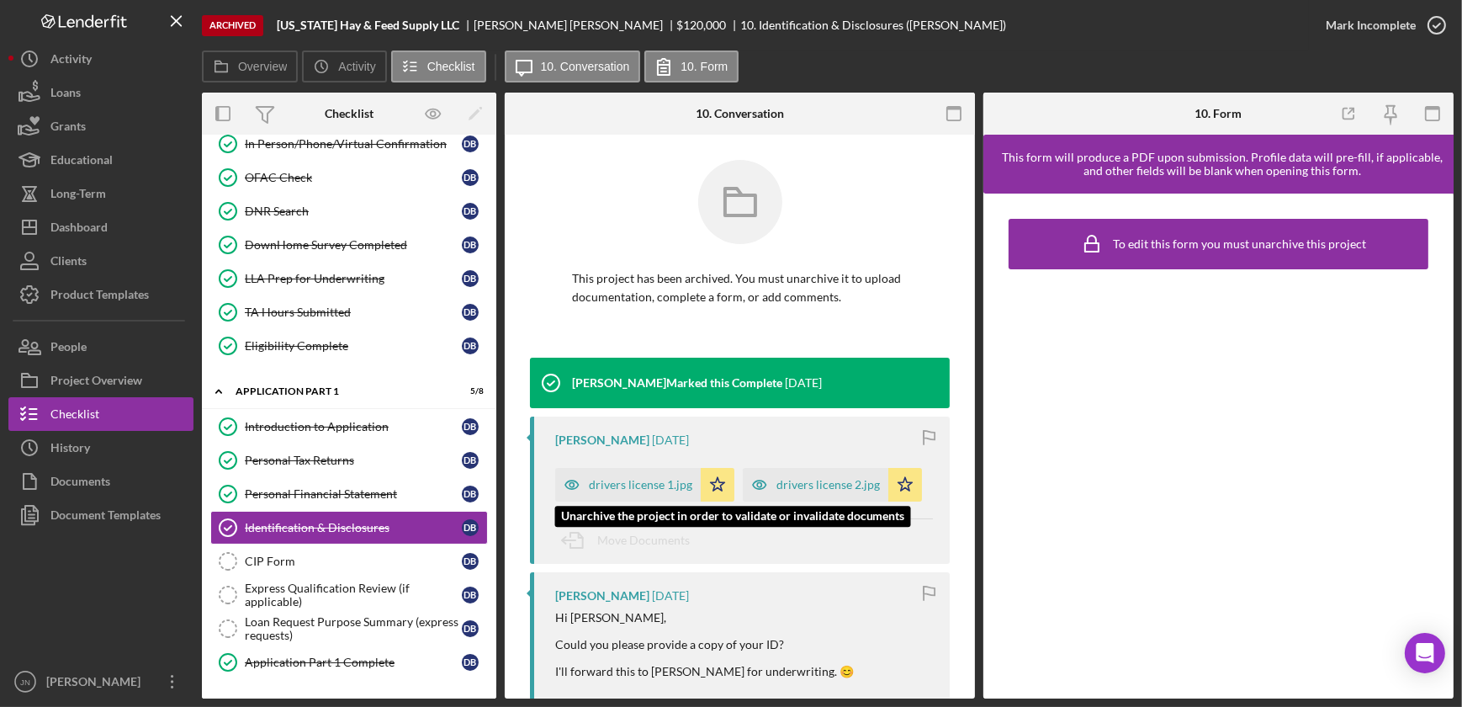
click at [613, 478] on div "drivers license 1.jpg" at bounding box center [641, 484] width 104 height 13
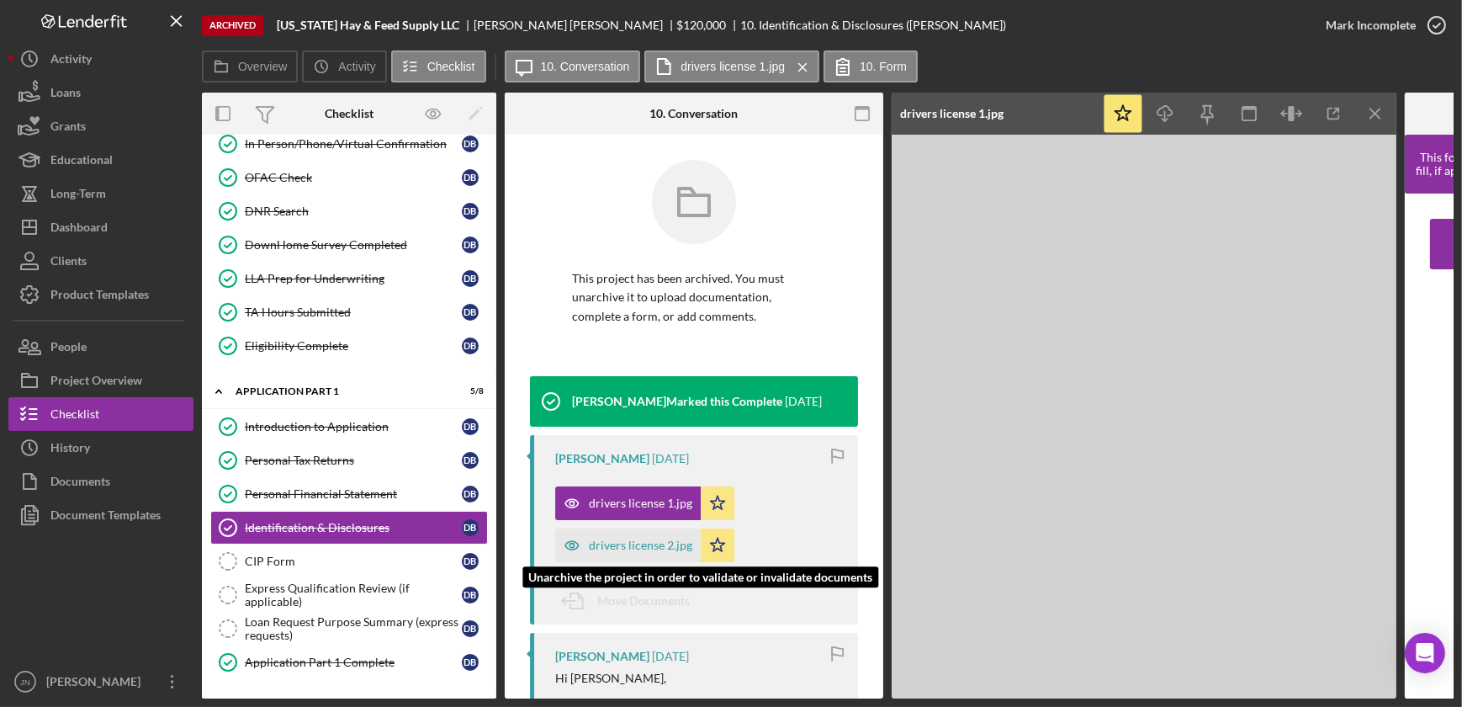
click at [629, 545] on div "drivers license 2.jpg" at bounding box center [641, 545] width 104 height 13
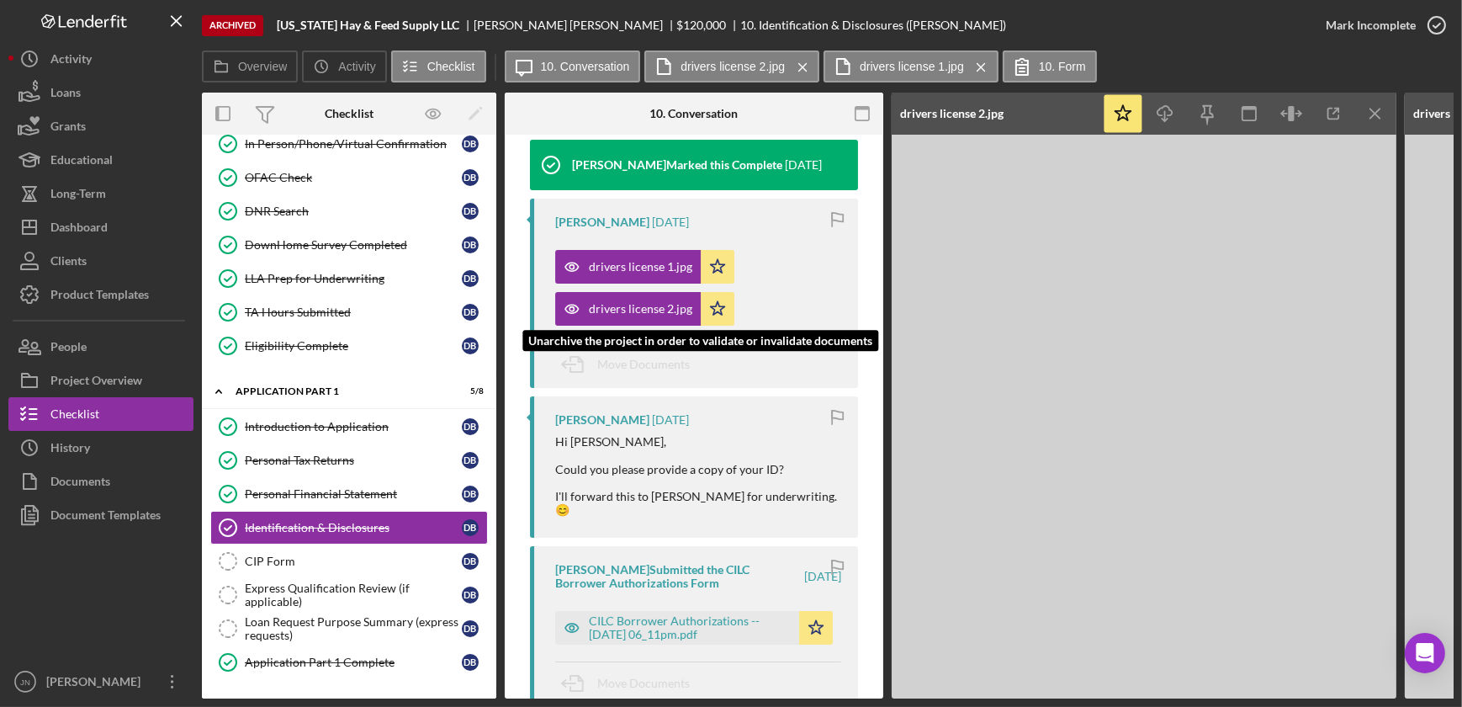
scroll to position [305, 0]
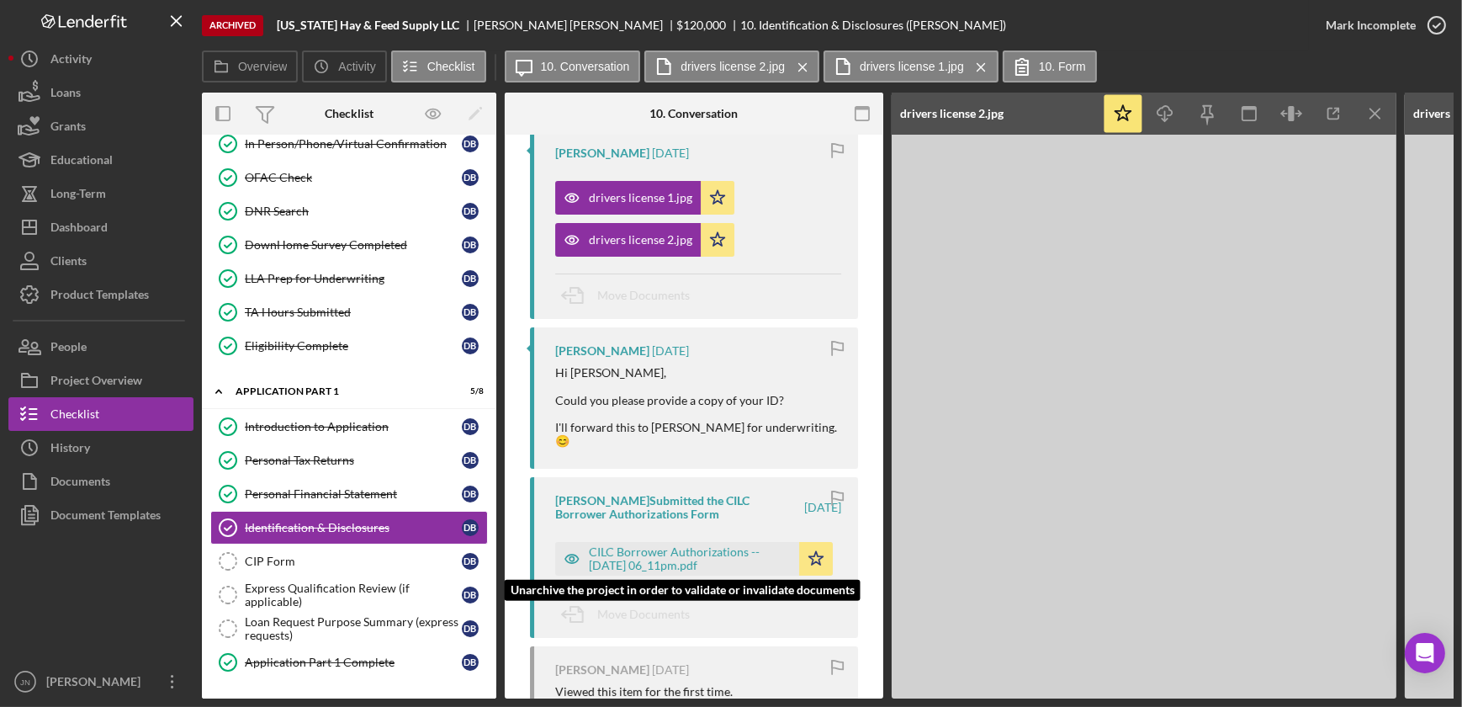
click at [643, 547] on div "CILC Borrower Authorizations -- [DATE] 06_11pm.pdf" at bounding box center [690, 558] width 202 height 27
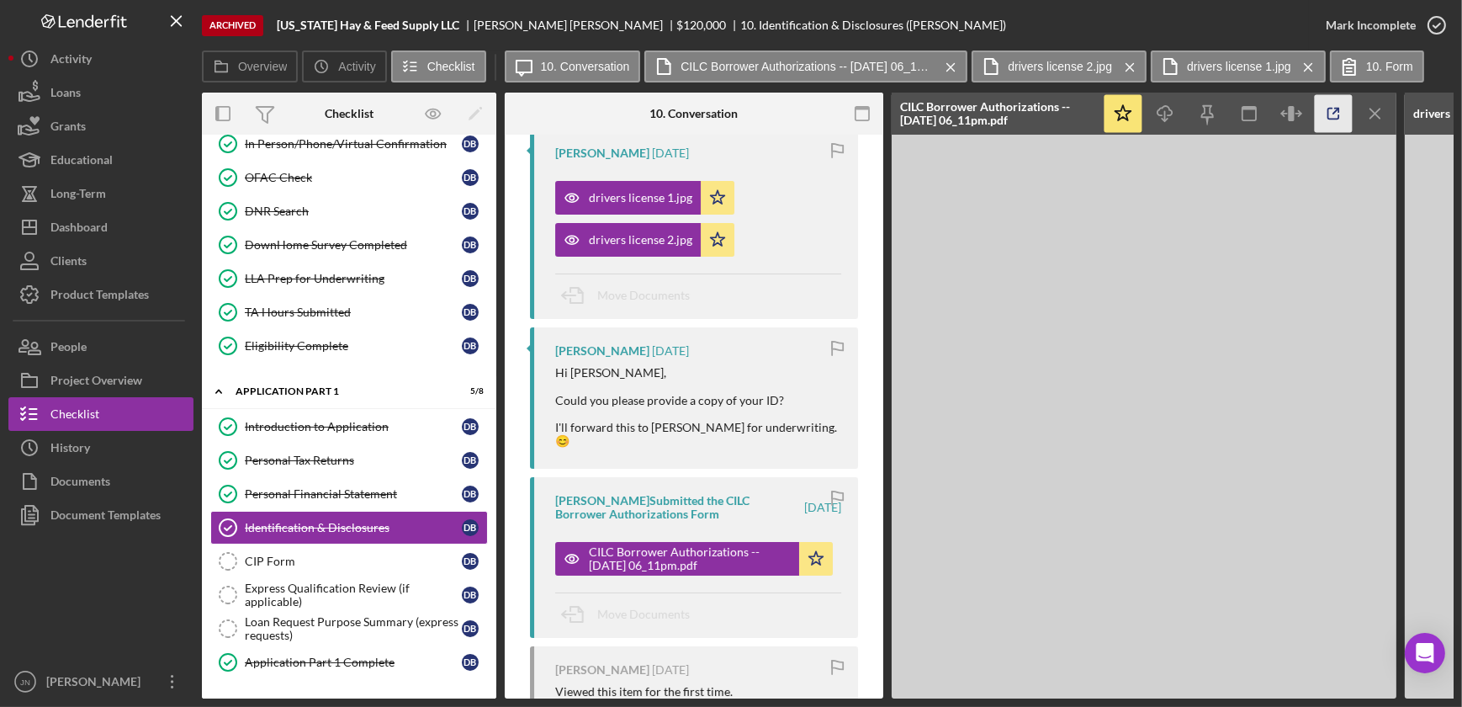
click at [1331, 113] on icon "button" at bounding box center [1334, 114] width 38 height 38
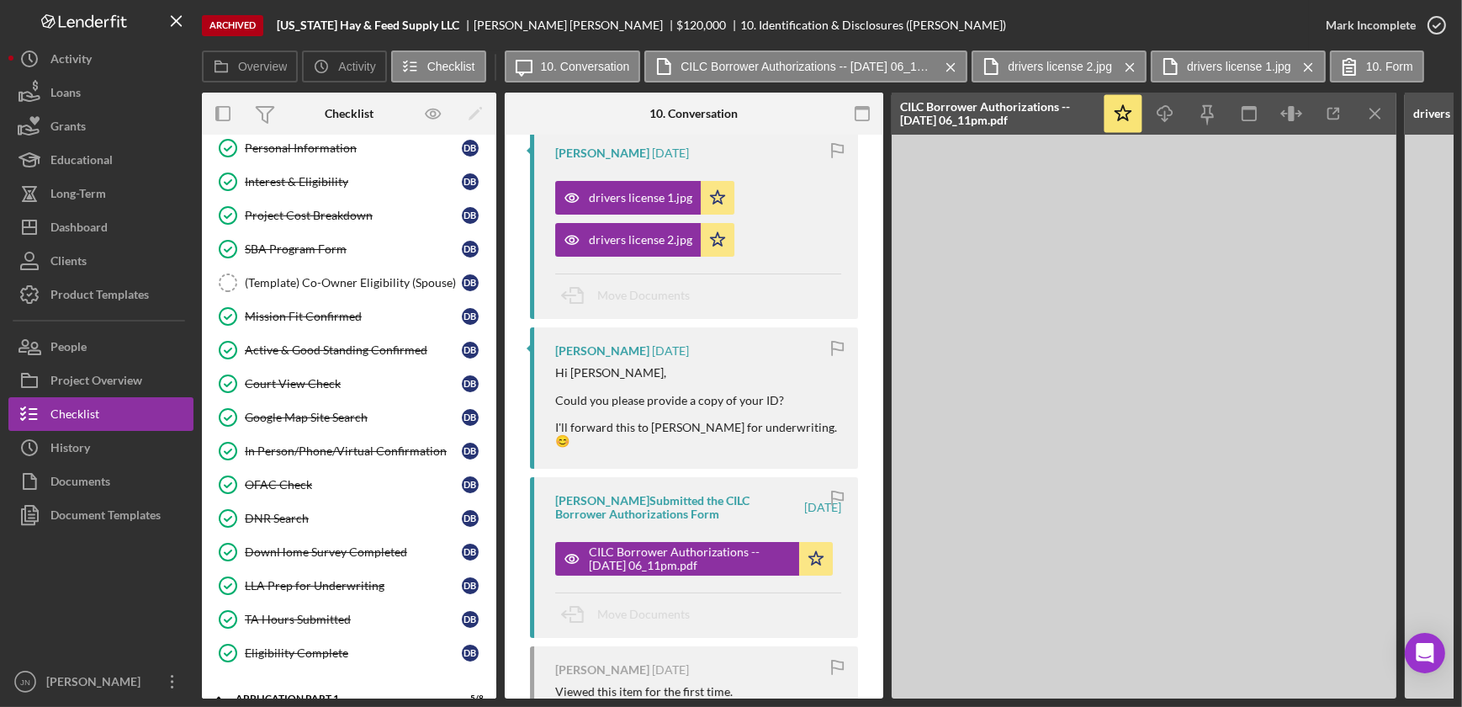
scroll to position [0, 0]
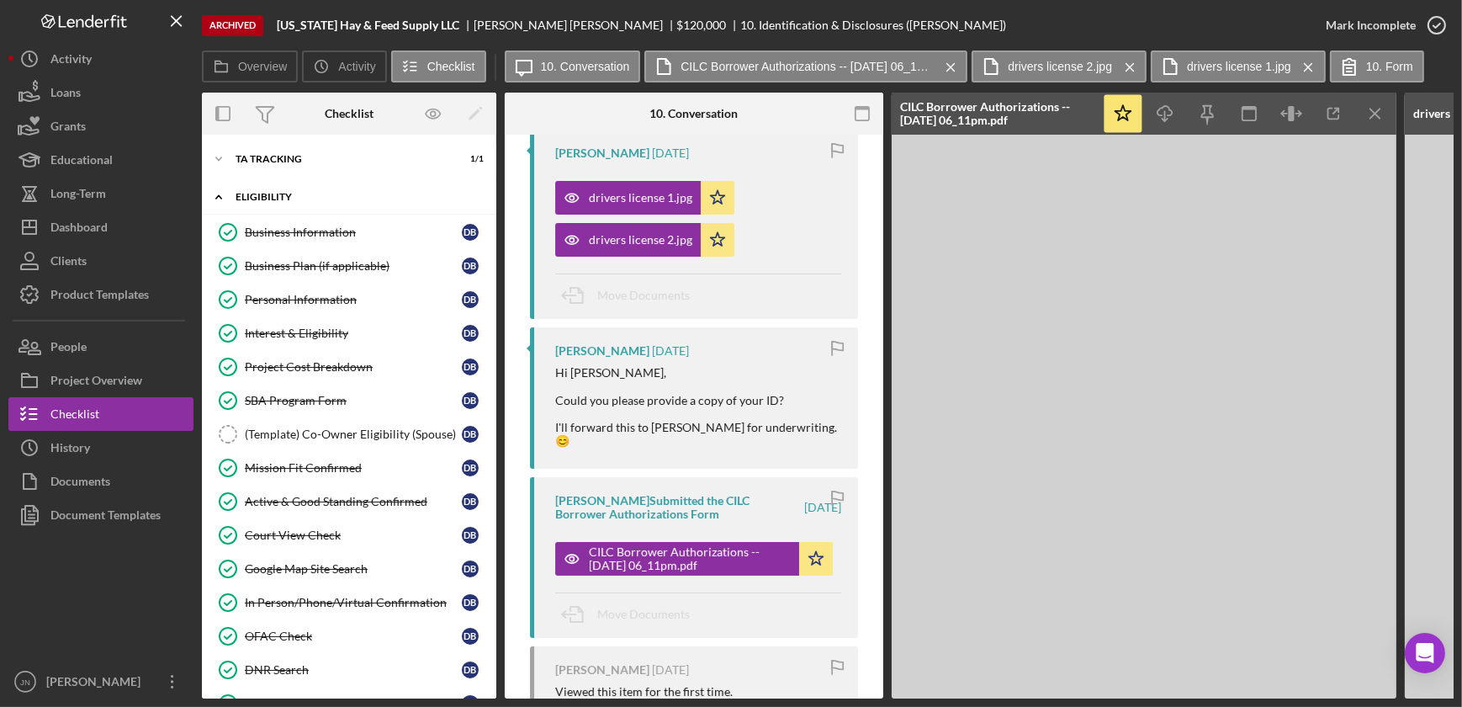
click at [305, 200] on div "Eligibility" at bounding box center [356, 197] width 240 height 10
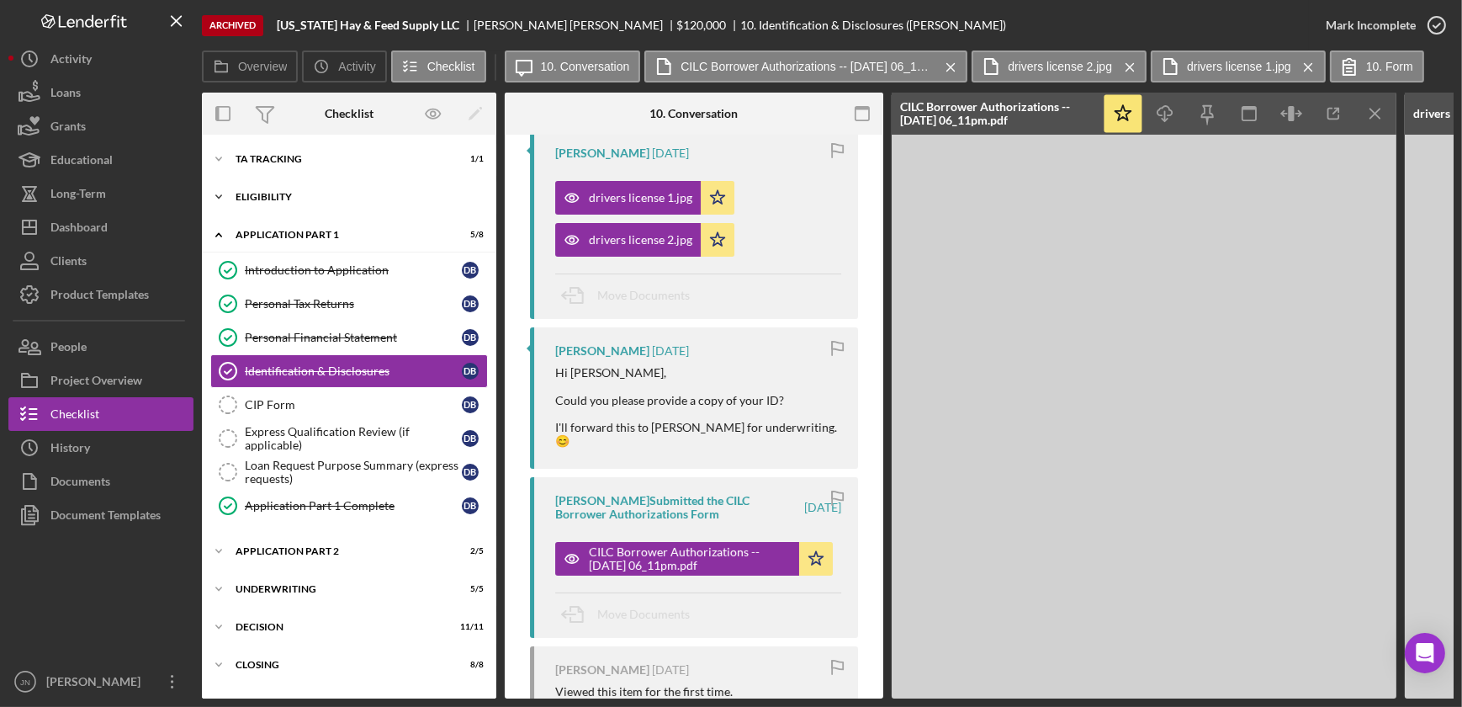
click at [303, 196] on div "Eligibility" at bounding box center [356, 197] width 240 height 10
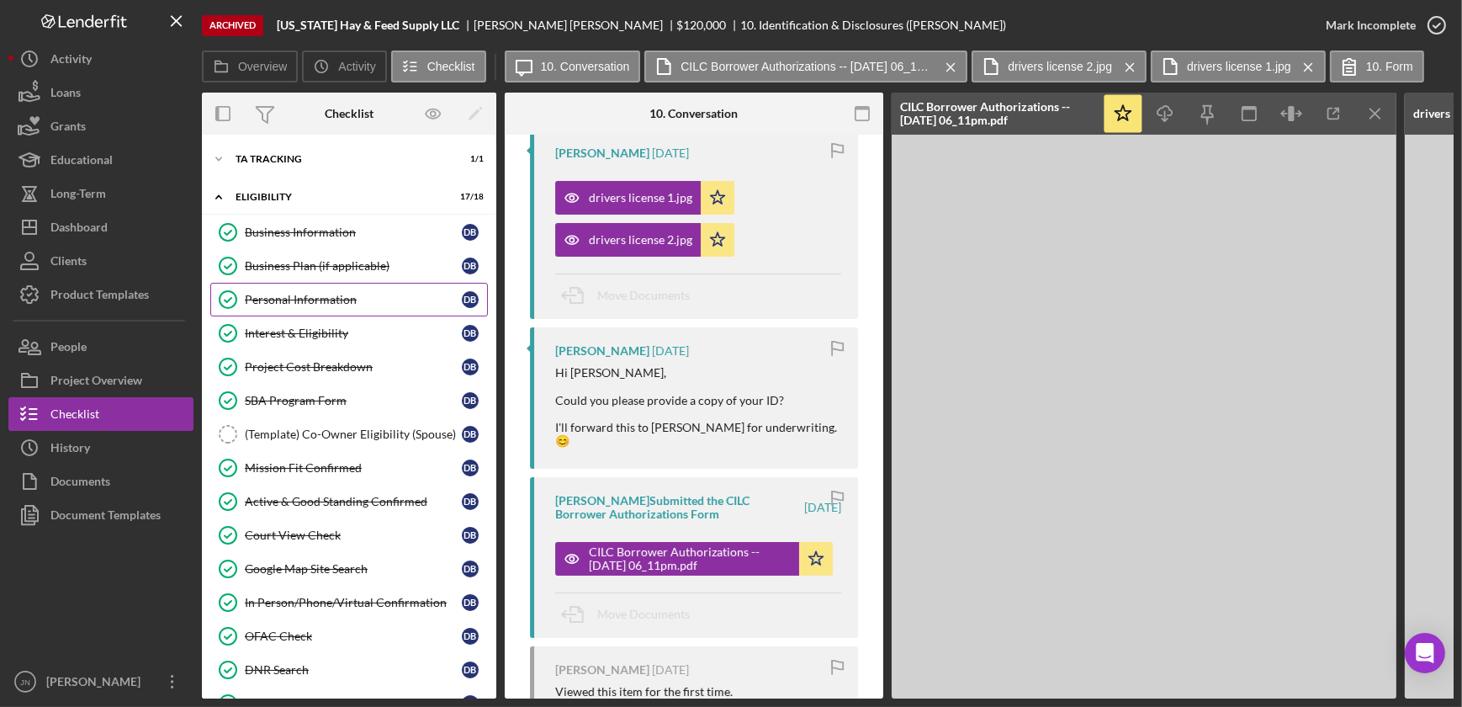
click at [298, 295] on div "Personal Information" at bounding box center [353, 299] width 217 height 13
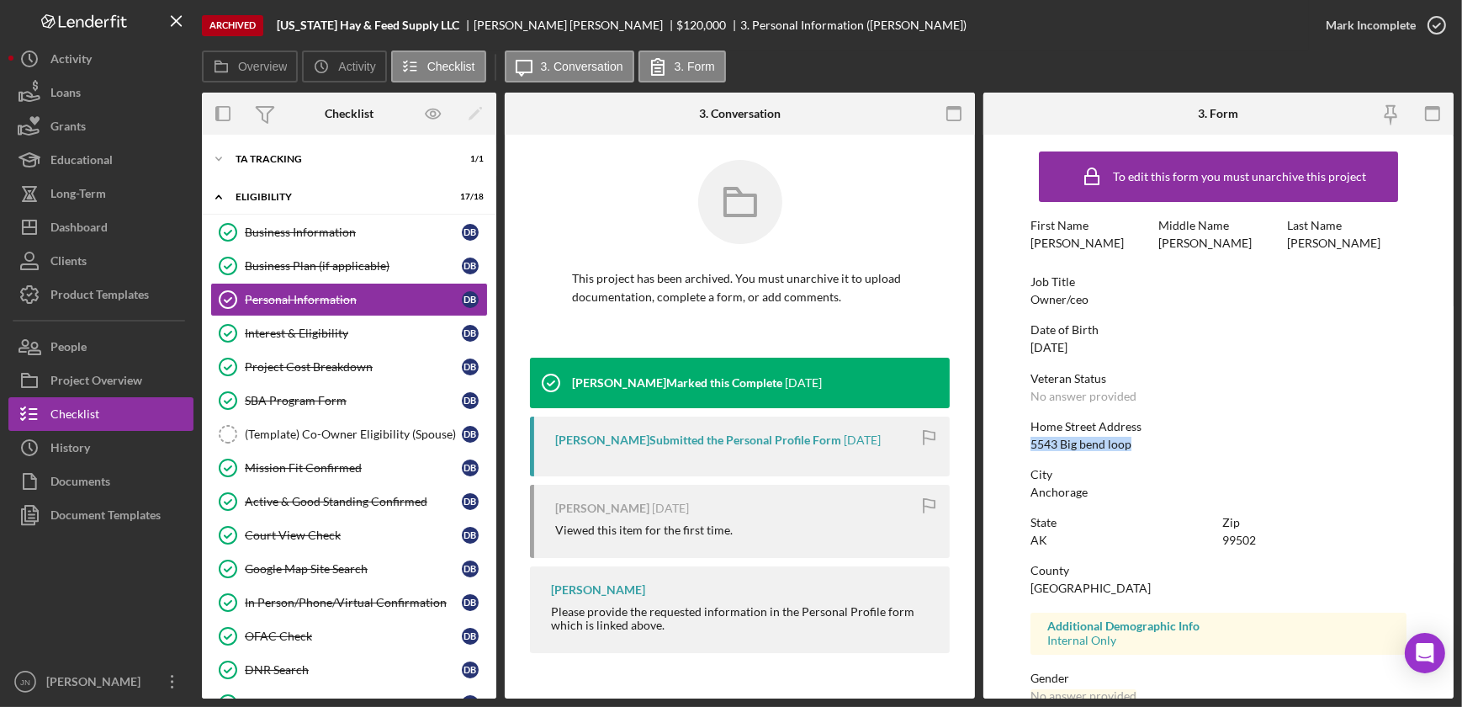
drag, startPoint x: 1129, startPoint y: 446, endPoint x: 1027, endPoint y: 449, distance: 102.7
click at [1027, 449] on form "To edit this form you must unarchive this project First Name Dalton Middle Name…" at bounding box center [1219, 417] width 470 height 564
copy div "5543 Big bend loop"
click at [78, 95] on div "Loans" at bounding box center [65, 95] width 30 height 38
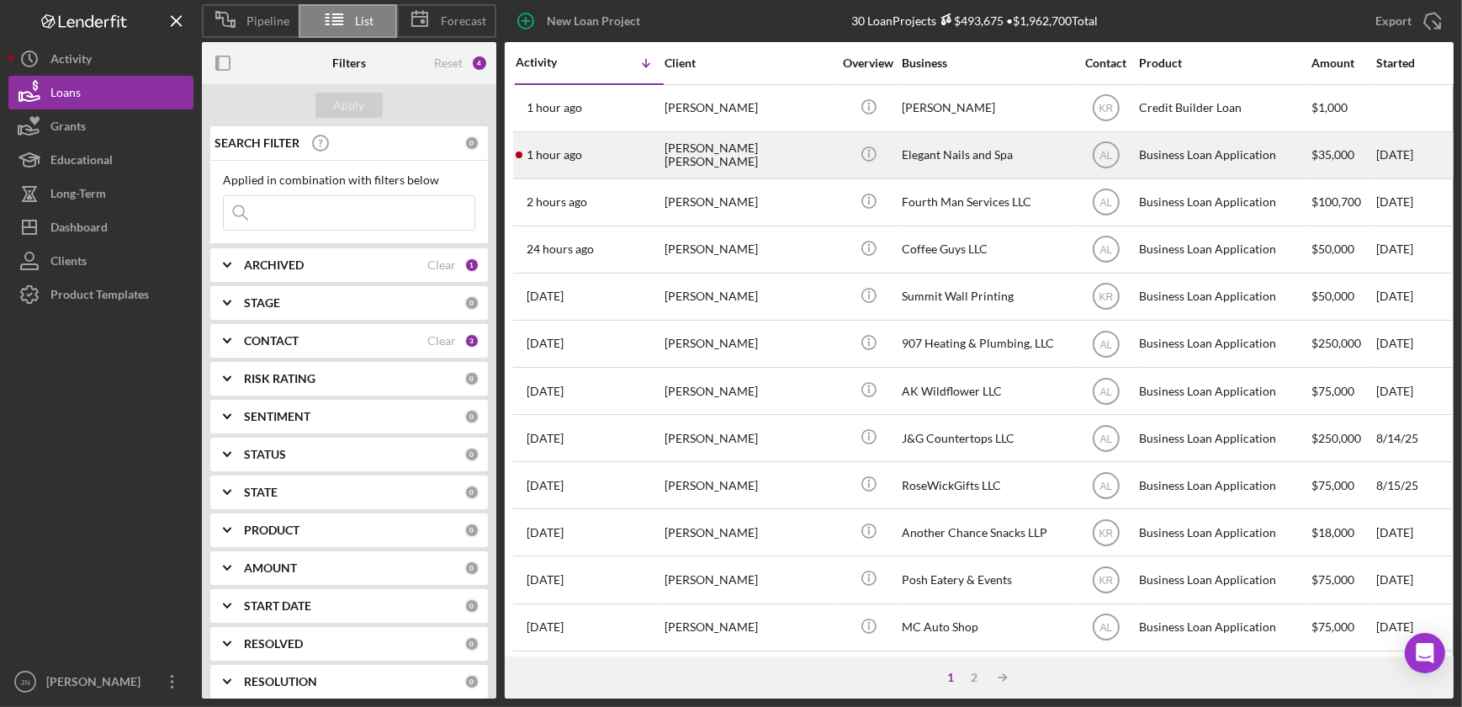
click at [721, 157] on div "Elizabeth Vargas Tatis" at bounding box center [749, 155] width 168 height 45
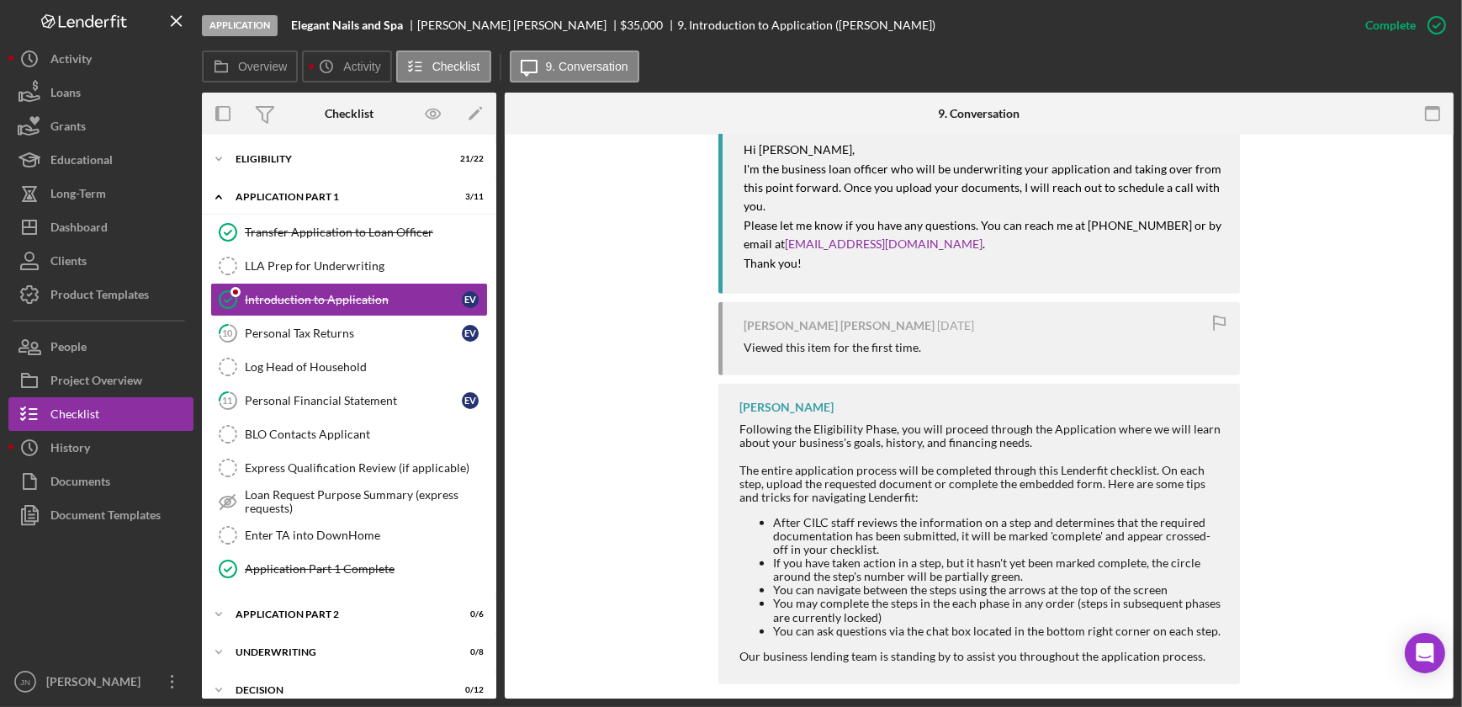
scroll to position [367, 0]
